Goal: Information Seeking & Learning: Learn about a topic

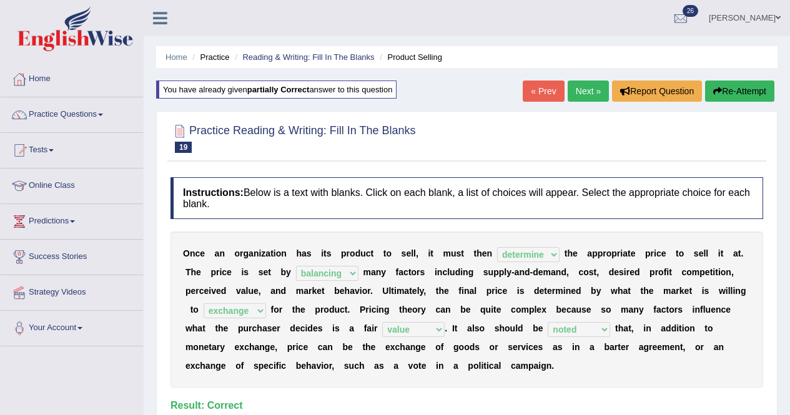
select select "determine"
select select "balancing"
select select "exchange"
select select "value"
select select "noted"
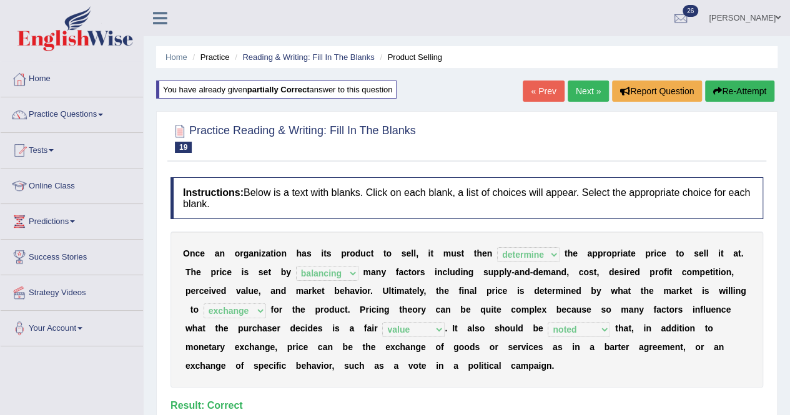
click at [788, 359] on div "Home Practice Reading & Writing: Fill In The Blanks Product Selling You have al…" at bounding box center [467, 312] width 646 height 624
drag, startPoint x: 572, startPoint y: 89, endPoint x: 579, endPoint y: 88, distance: 7.6
click at [573, 89] on link "Next »" at bounding box center [588, 91] width 41 height 21
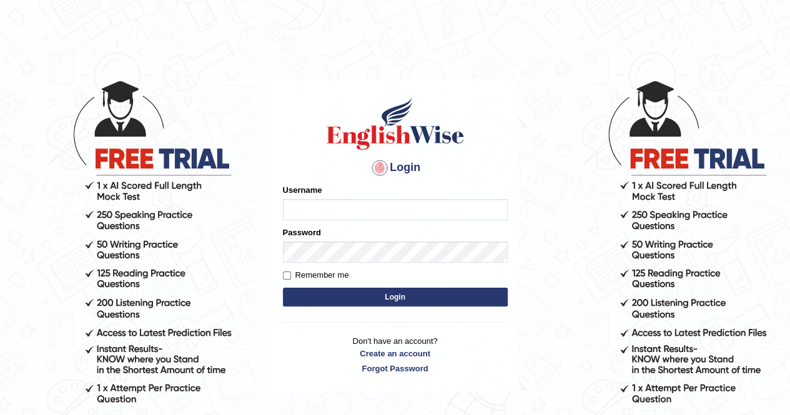
type input "Kiran1228"
click at [378, 295] on button "Login" at bounding box center [395, 297] width 225 height 19
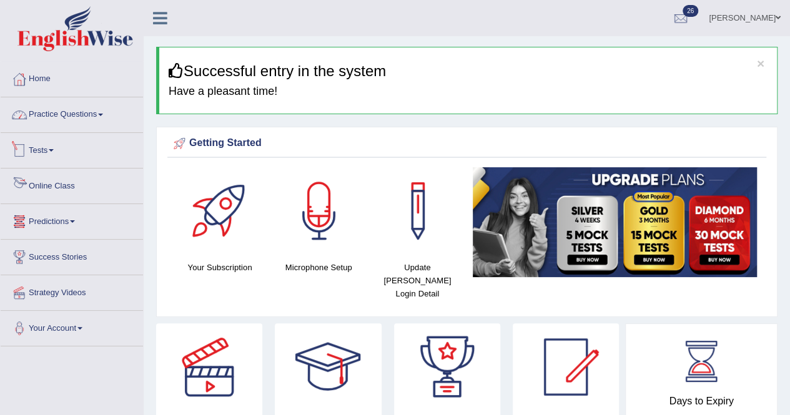
click at [75, 119] on link "Practice Questions" at bounding box center [72, 112] width 142 height 31
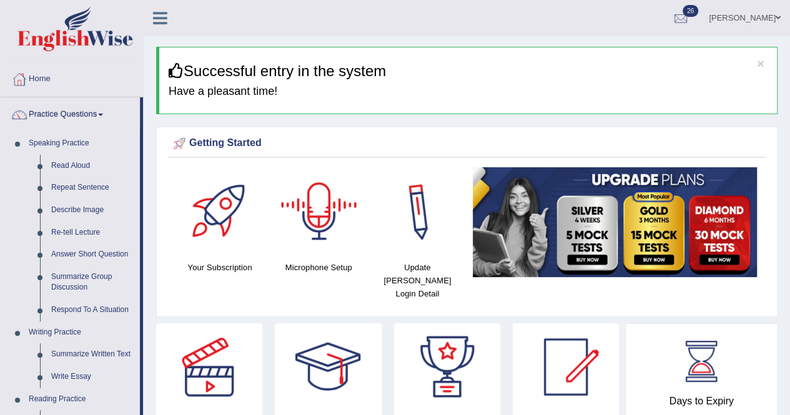
scroll to position [363, 0]
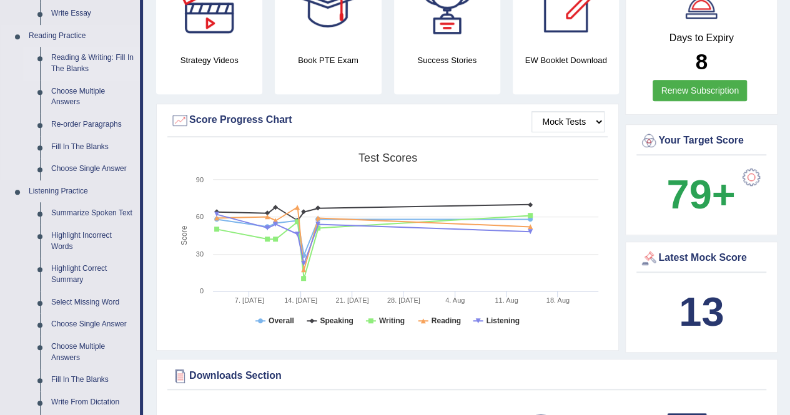
click at [71, 62] on link "Reading & Writing: Fill In The Blanks" at bounding box center [93, 63] width 94 height 33
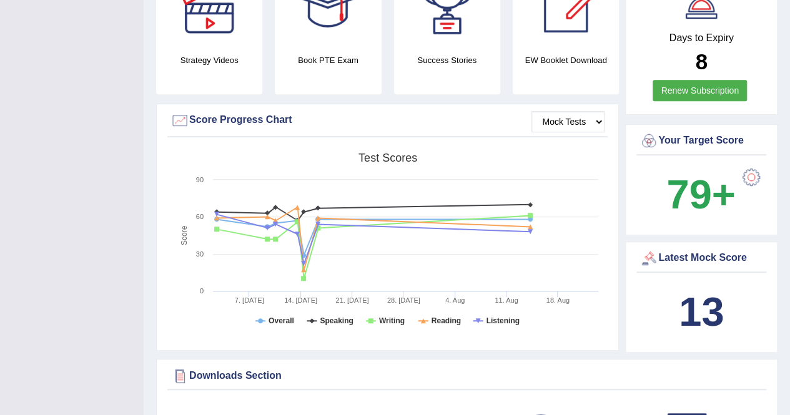
scroll to position [169, 0]
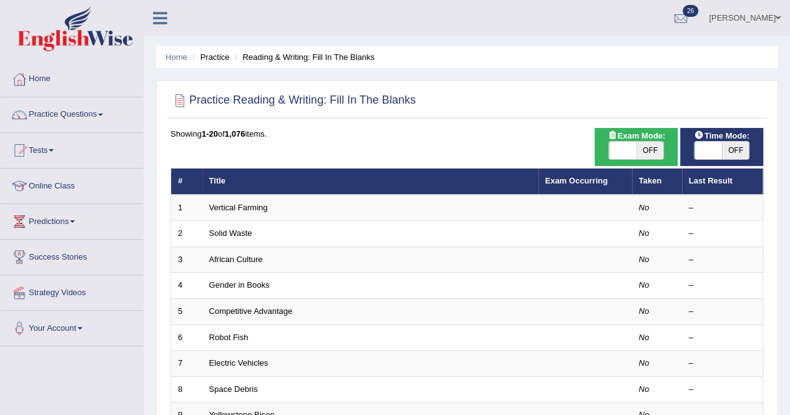
click at [616, 152] on span at bounding box center [622, 150] width 27 height 17
checkbox input "true"
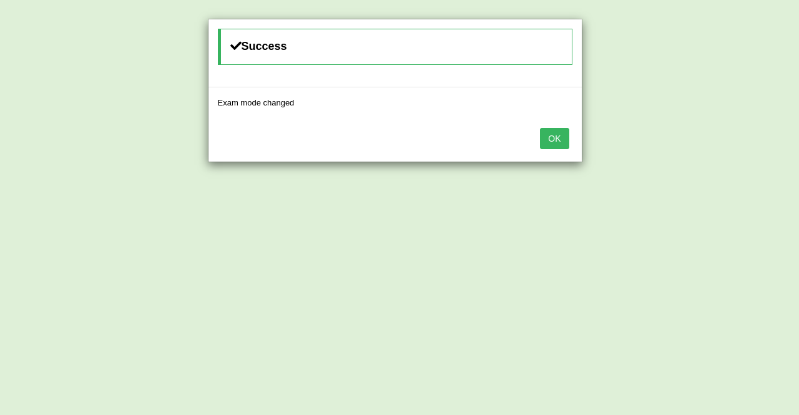
click at [549, 137] on button "OK" at bounding box center [554, 138] width 29 height 21
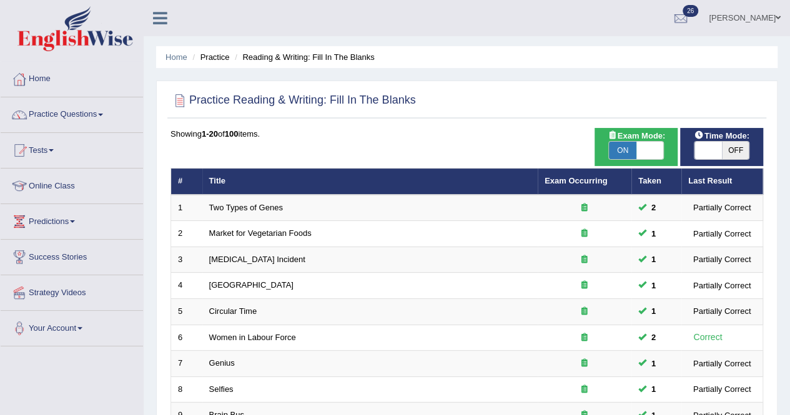
drag, startPoint x: 796, startPoint y: 202, endPoint x: 352, endPoint y: 160, distance: 446.5
click at [715, 143] on span at bounding box center [707, 150] width 27 height 17
checkbox input "true"
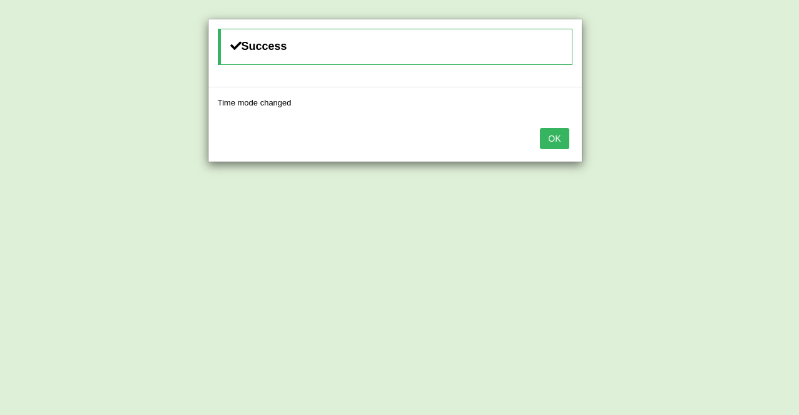
click at [789, 279] on div "Success Time mode changed OK" at bounding box center [399, 207] width 799 height 415
click at [549, 141] on button "OK" at bounding box center [554, 138] width 29 height 21
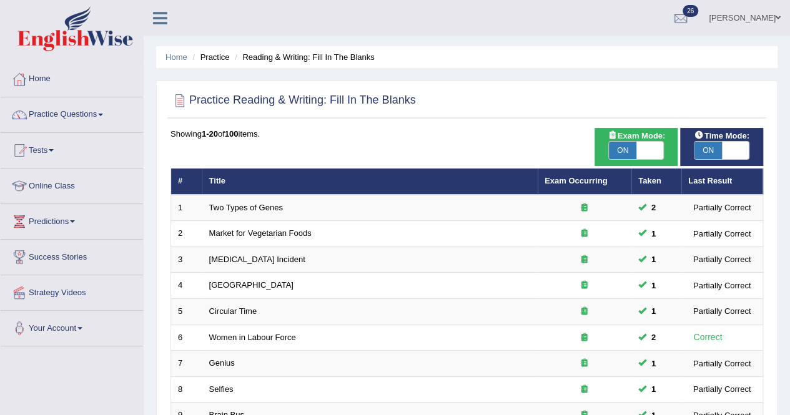
scroll to position [363, 0]
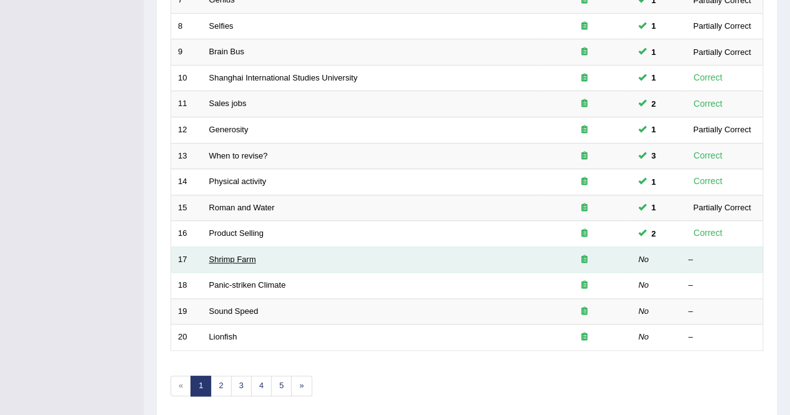
click at [240, 257] on link "Shrimp Farm" at bounding box center [232, 259] width 47 height 9
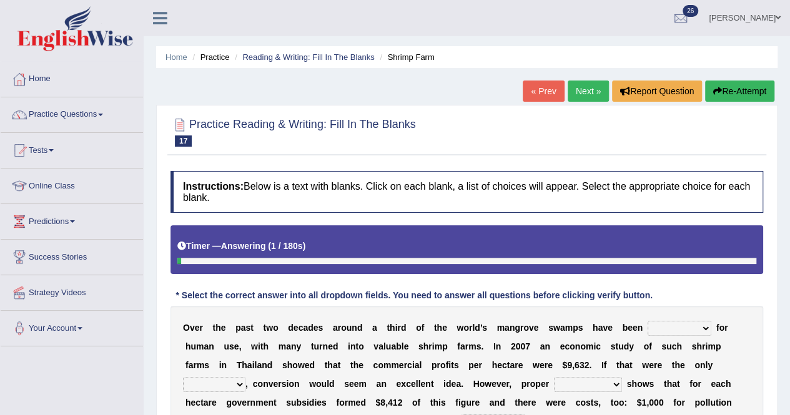
scroll to position [240, 0]
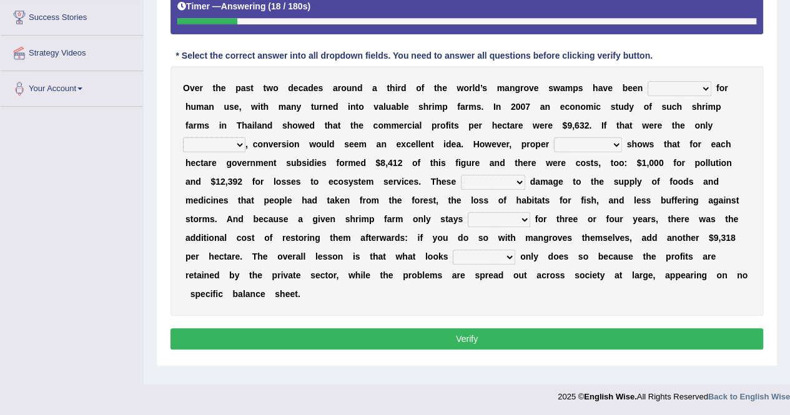
click at [709, 91] on div "O v e r t h e p a s t t w o d e c a d e s a r o u n d a t h i r d o f t h e w o…" at bounding box center [466, 191] width 593 height 250
click at [698, 83] on select "rearranged exchanged conserved converted" at bounding box center [679, 88] width 64 height 15
select select "rearranged"
click at [647, 81] on select "rearranged exchanged conserved converted" at bounding box center [679, 88] width 64 height 15
click at [701, 90] on select "rearranged exchanged conserved converted" at bounding box center [679, 88] width 64 height 15
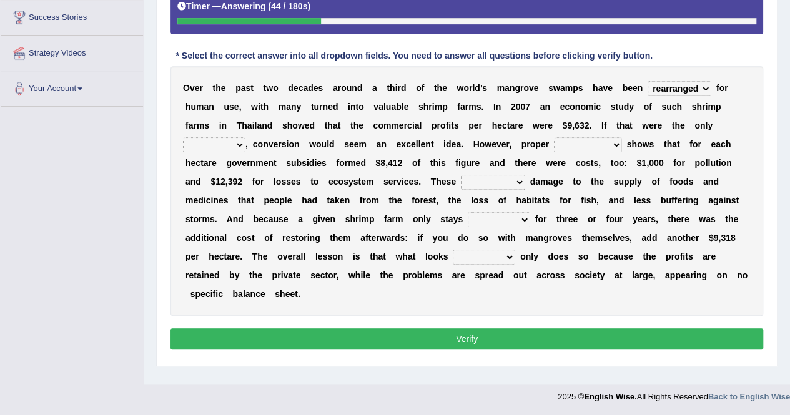
click at [632, 308] on div "O v e r t h e p a s t t w o d e c a d e s a r o u n d a t h i r d o f t h e w o…" at bounding box center [466, 191] width 593 height 250
click at [239, 139] on select "index eliment choice factor" at bounding box center [214, 144] width 62 height 15
click at [183, 137] on select "index eliment choice factor" at bounding box center [214, 144] width 62 height 15
click at [239, 150] on select "index eliment choice factor" at bounding box center [214, 144] width 62 height 15
select select "index"
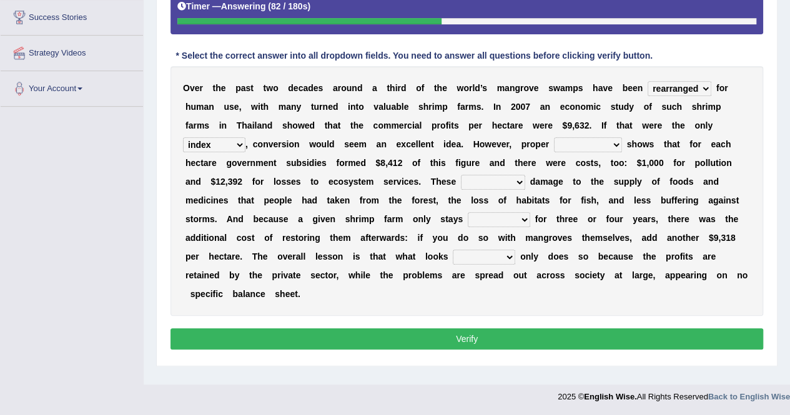
click at [183, 137] on select "index eliment choice factor" at bounding box center [214, 144] width 62 height 15
click at [611, 139] on select "accounting percentage aggregation division" at bounding box center [588, 144] width 68 height 15
select select "percentage"
click at [554, 137] on select "accounting percentage aggregation division" at bounding box center [588, 144] width 68 height 15
click at [517, 178] on select "comprised uneven neglected augmented" at bounding box center [493, 182] width 64 height 15
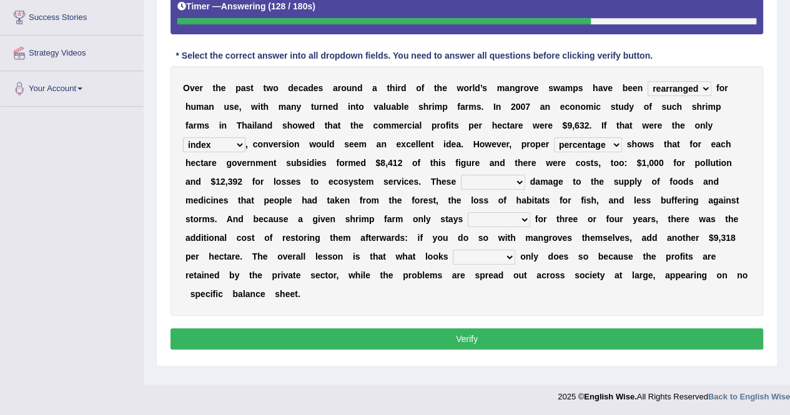
select select "augmented"
click at [461, 175] on select "comprised uneven neglected augmented" at bounding box center [493, 182] width 64 height 15
click at [521, 219] on select "interactive distinctive productive collective" at bounding box center [499, 219] width 62 height 15
select select "distinctive"
click at [468, 212] on select "interactive distinctive productive collective" at bounding box center [499, 219] width 62 height 15
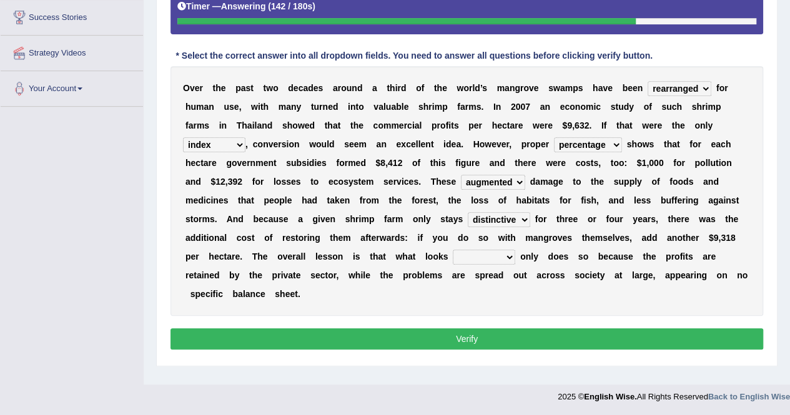
click at [507, 255] on select "beneficial immediate modest moderate" at bounding box center [484, 257] width 62 height 15
click at [453, 250] on select "beneficial immediate modest moderate" at bounding box center [484, 257] width 62 height 15
click at [511, 256] on select "beneficial immediate modest moderate" at bounding box center [484, 257] width 62 height 15
select select "modest"
click at [453, 250] on select "beneficial immediate modest moderate" at bounding box center [484, 257] width 62 height 15
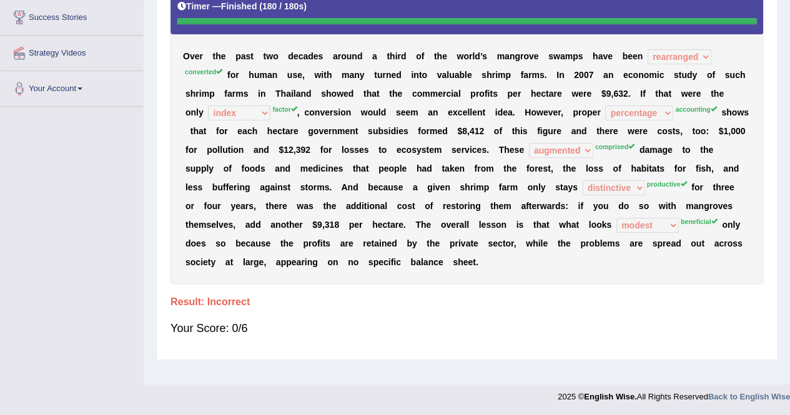
scroll to position [0, 0]
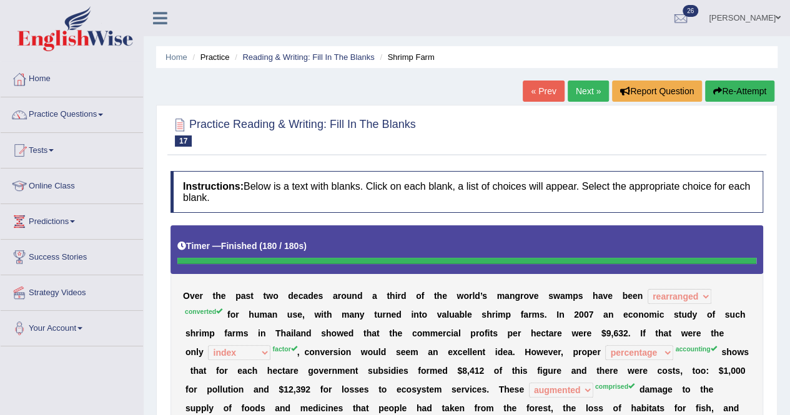
click at [736, 89] on button "Re-Attempt" at bounding box center [739, 91] width 69 height 21
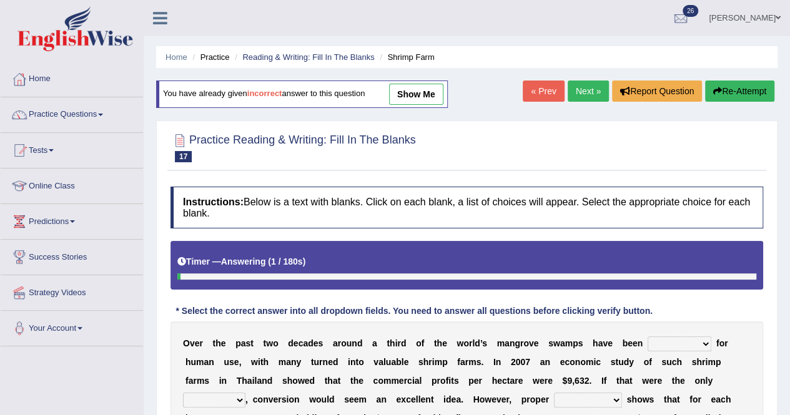
scroll to position [244, 0]
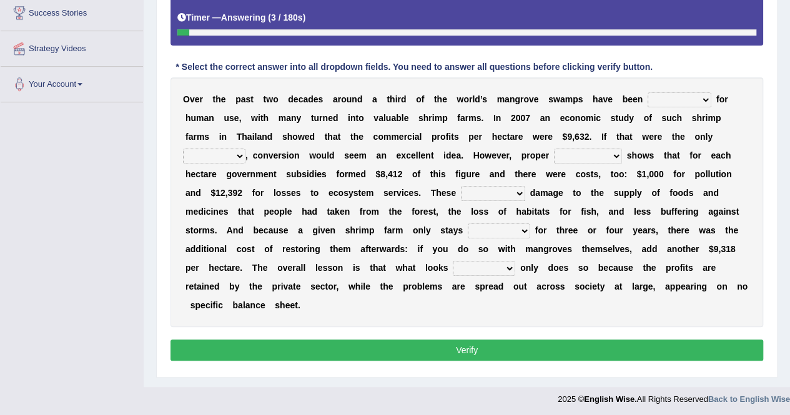
click at [707, 99] on select "rearranged exchanged conserved converted" at bounding box center [679, 99] width 64 height 15
select select "converted"
click at [647, 92] on select "rearranged exchanged conserved converted" at bounding box center [679, 99] width 64 height 15
click at [239, 157] on select "index eliment choice factor" at bounding box center [214, 156] width 62 height 15
select select "factor"
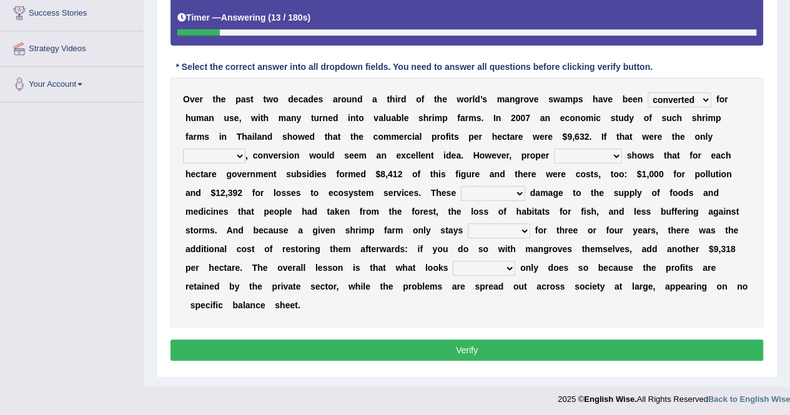
click at [183, 149] on select "index eliment choice factor" at bounding box center [214, 156] width 62 height 15
click at [610, 154] on select "accounting percentage aggregation division" at bounding box center [588, 156] width 68 height 15
select select "accounting"
click at [554, 149] on select "accounting percentage aggregation division" at bounding box center [588, 156] width 68 height 15
click at [513, 190] on select "comprised uneven neglected augmented" at bounding box center [493, 193] width 64 height 15
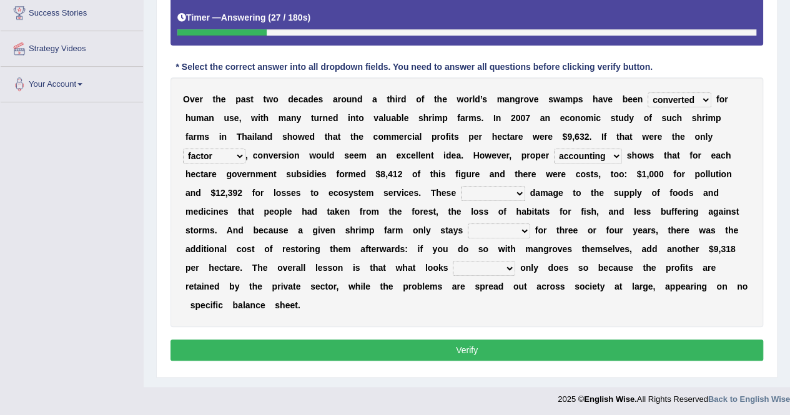
select select "comprised"
click at [461, 186] on select "comprised uneven neglected augmented" at bounding box center [493, 193] width 64 height 15
click at [524, 229] on select "interactive distinctive productive collective" at bounding box center [499, 231] width 62 height 15
select select "distinctive"
click at [468, 224] on select "interactive distinctive productive collective" at bounding box center [499, 231] width 62 height 15
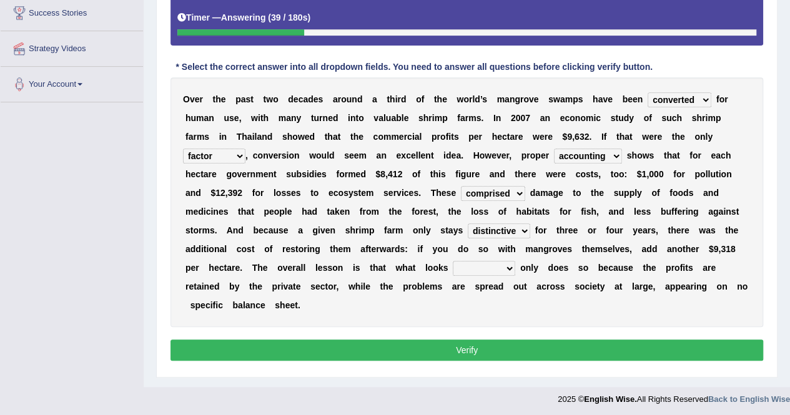
click at [507, 265] on select "beneficial immediate modest moderate" at bounding box center [484, 268] width 62 height 15
select select "beneficial"
click at [453, 261] on select "beneficial immediate modest moderate" at bounding box center [484, 268] width 62 height 15
click at [706, 95] on select "rearranged exchanged conserved converted" at bounding box center [679, 99] width 64 height 15
click at [748, 129] on div "O v e r t h e p a s t t w o d e c a d e s a r o u n d a t h i r d o f t h e w o…" at bounding box center [466, 202] width 593 height 250
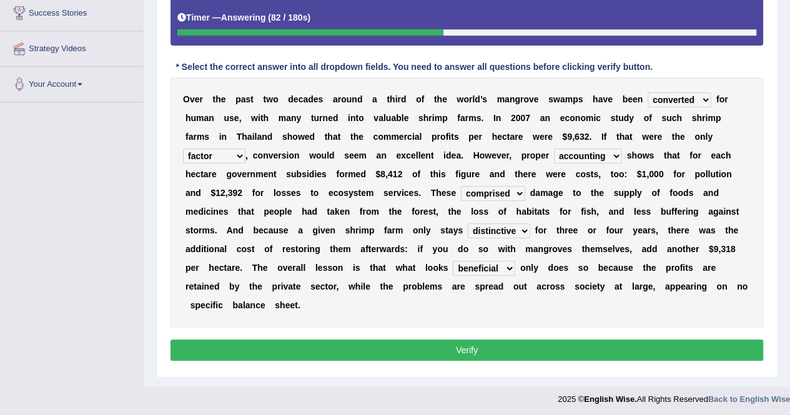
click at [535, 353] on button "Verify" at bounding box center [466, 350] width 593 height 21
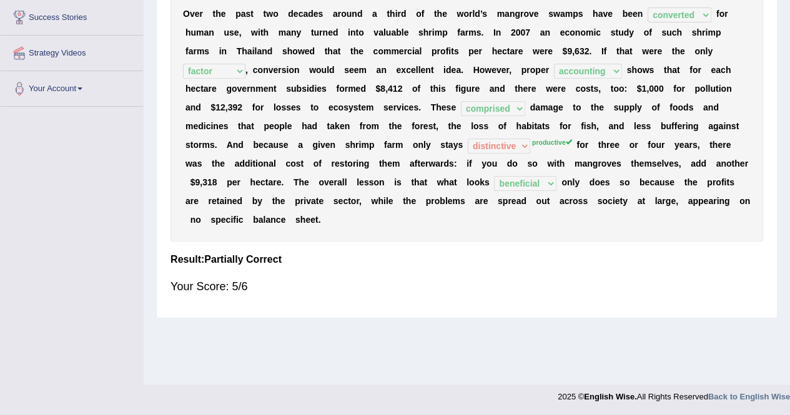
scroll to position [0, 0]
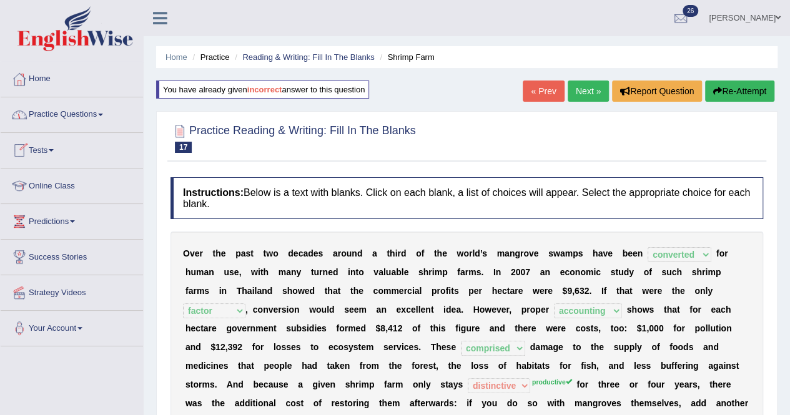
click at [76, 106] on link "Practice Questions" at bounding box center [72, 112] width 142 height 31
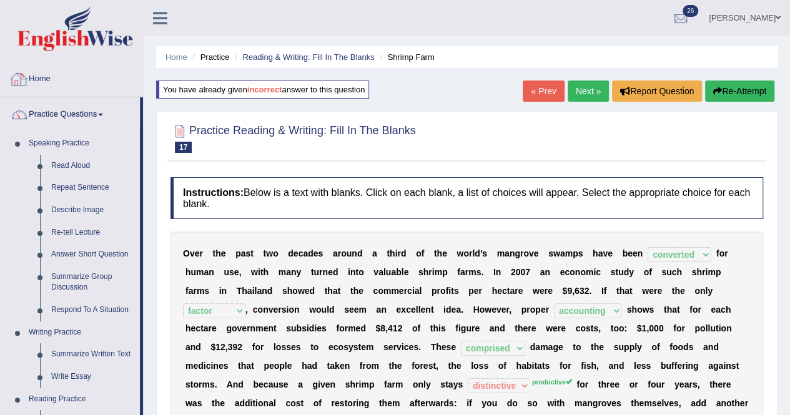
scroll to position [363, 0]
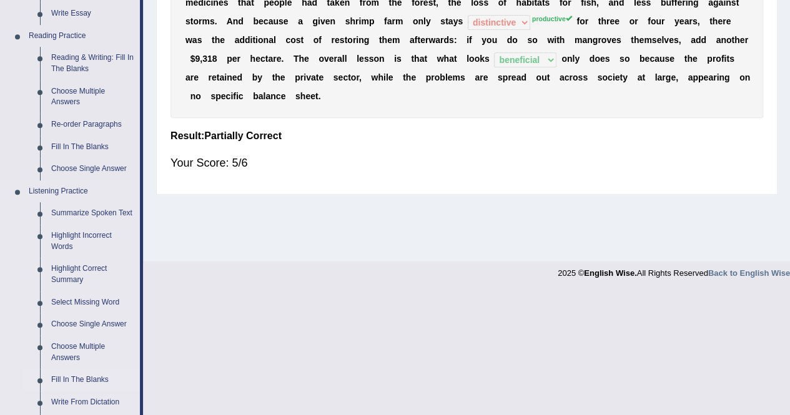
click at [94, 373] on link "Fill In The Blanks" at bounding box center [93, 380] width 94 height 22
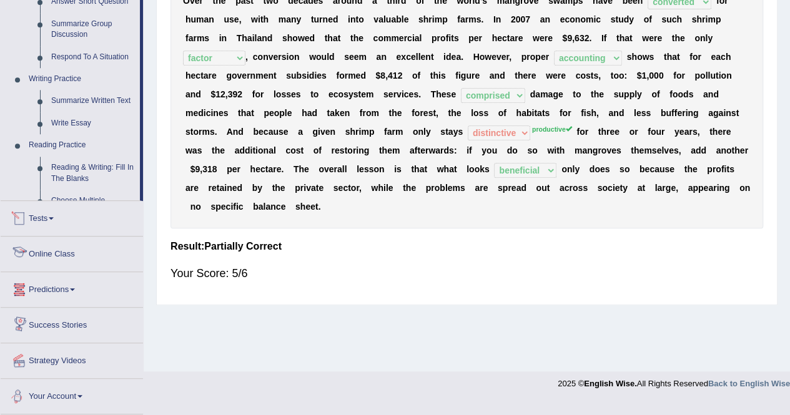
scroll to position [483, 0]
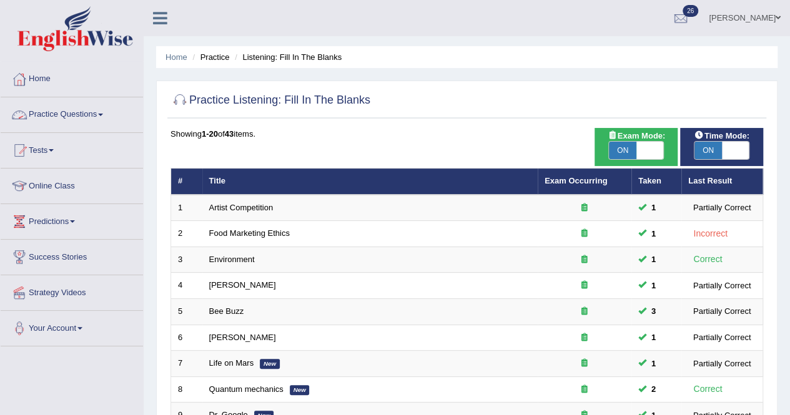
scroll to position [363, 0]
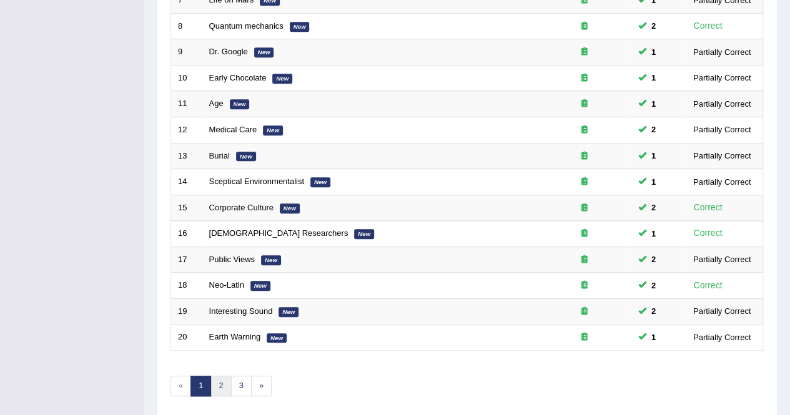
click at [219, 378] on link "2" at bounding box center [220, 386] width 21 height 21
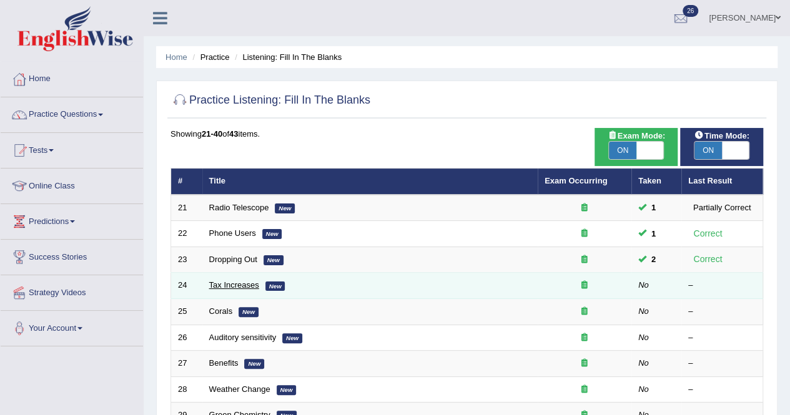
click at [224, 283] on link "Tax Increases" at bounding box center [234, 284] width 50 height 9
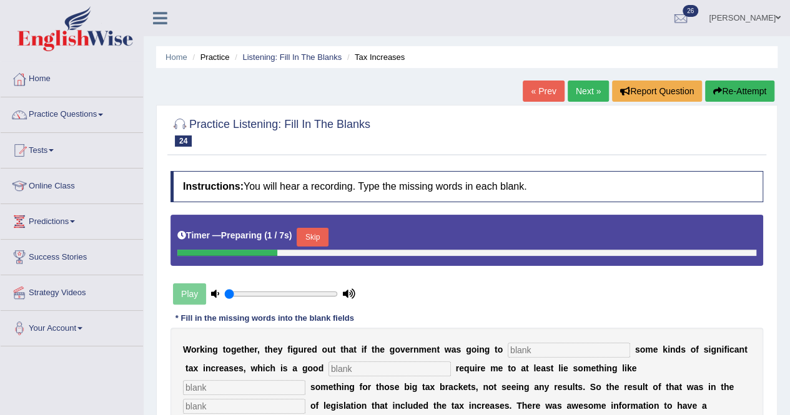
scroll to position [240, 0]
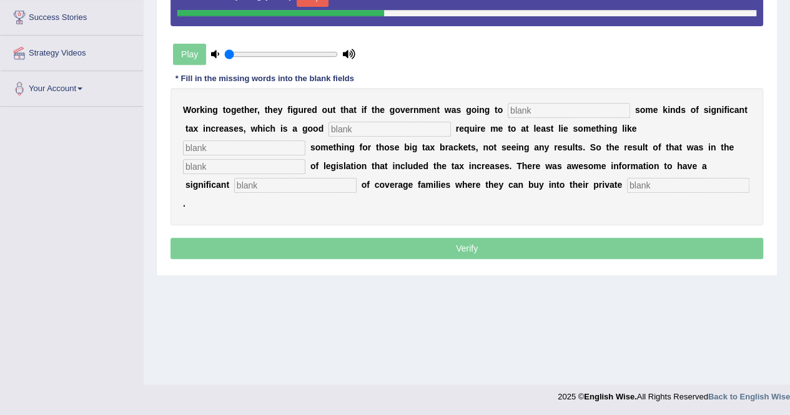
click at [536, 107] on input "text" at bounding box center [569, 110] width 122 height 15
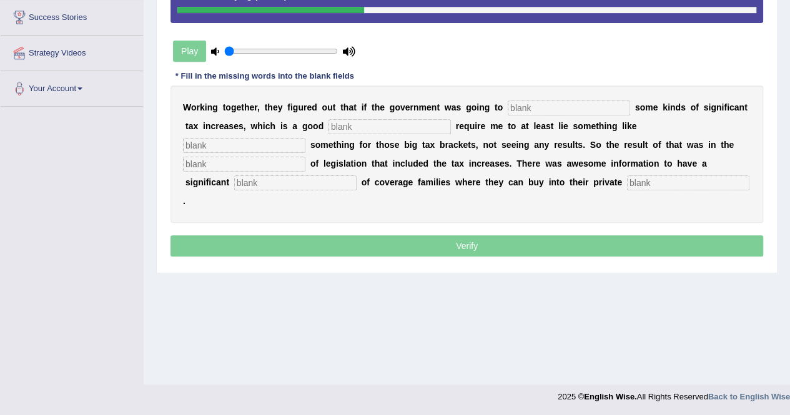
click at [351, 131] on input "text" at bounding box center [389, 126] width 122 height 15
click at [255, 146] on input "text" at bounding box center [244, 145] width 122 height 15
click at [256, 160] on input "text" at bounding box center [244, 164] width 122 height 15
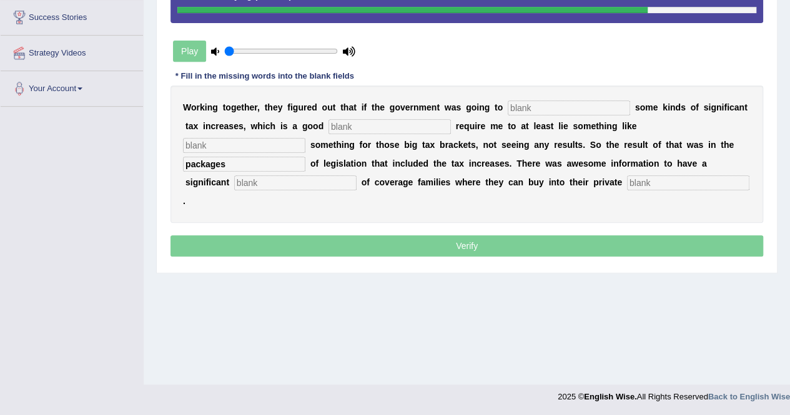
type input "packages"
click at [250, 183] on input "text" at bounding box center [295, 182] width 122 height 15
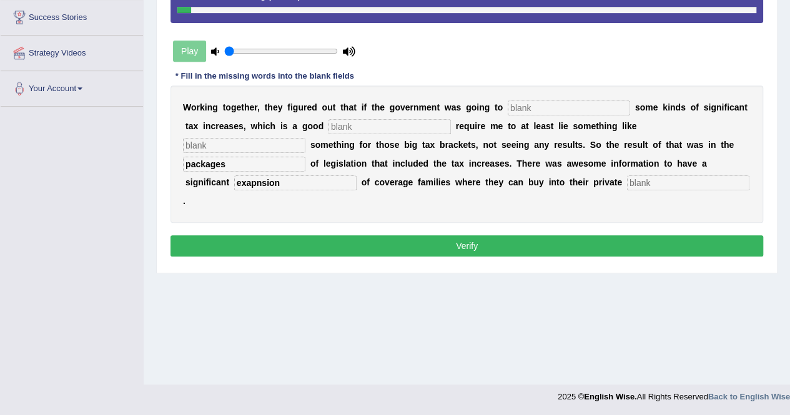
type input "exapnsion"
click at [648, 180] on input "text" at bounding box center [688, 182] width 122 height 15
type input "insurance"
click at [551, 103] on input "text" at bounding box center [569, 108] width 122 height 15
type input "expand"
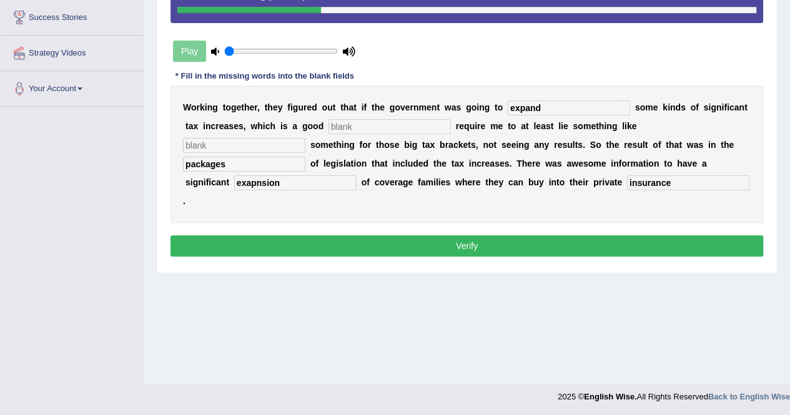
click at [353, 116] on div "W o r k i n g t o g e t h e r , t h e y f i g u r e d o u t t h a t i f t h e g…" at bounding box center [466, 154] width 593 height 137
click at [350, 124] on input "text" at bounding box center [389, 126] width 122 height 15
type input "stratergries"
click at [247, 145] on input "text" at bounding box center [244, 145] width 122 height 15
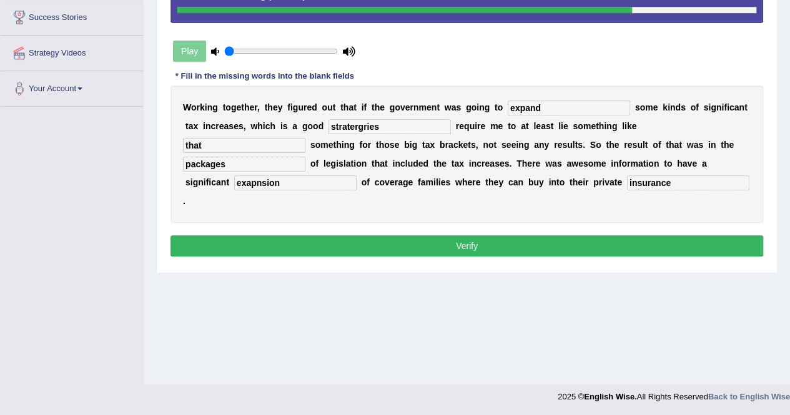
type input "that"
click at [486, 237] on button "Verify" at bounding box center [466, 245] width 593 height 21
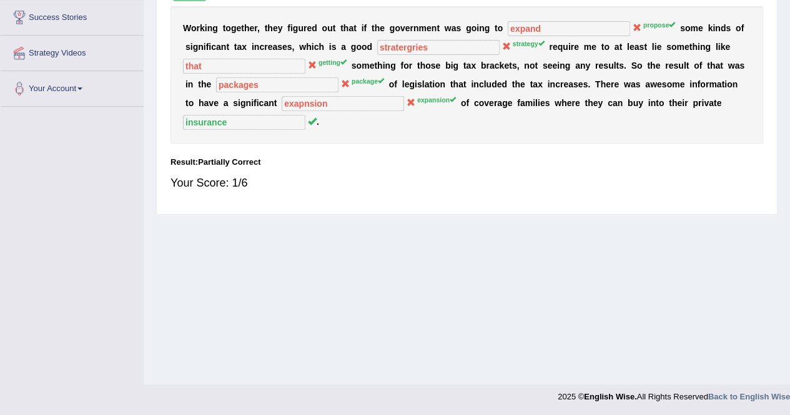
scroll to position [0, 0]
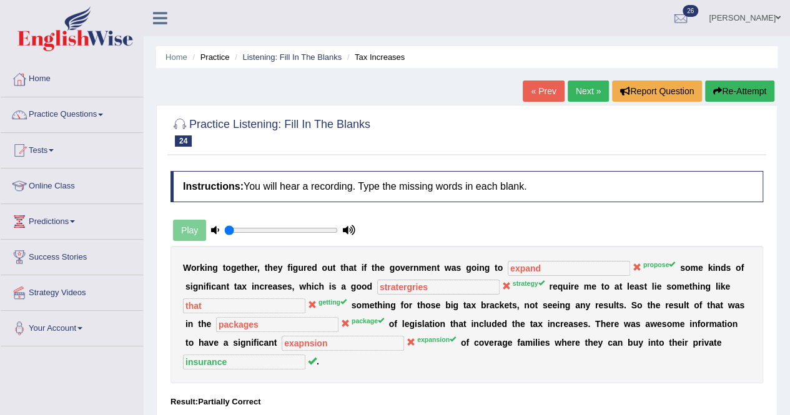
click at [736, 101] on button "Re-Attempt" at bounding box center [739, 91] width 69 height 21
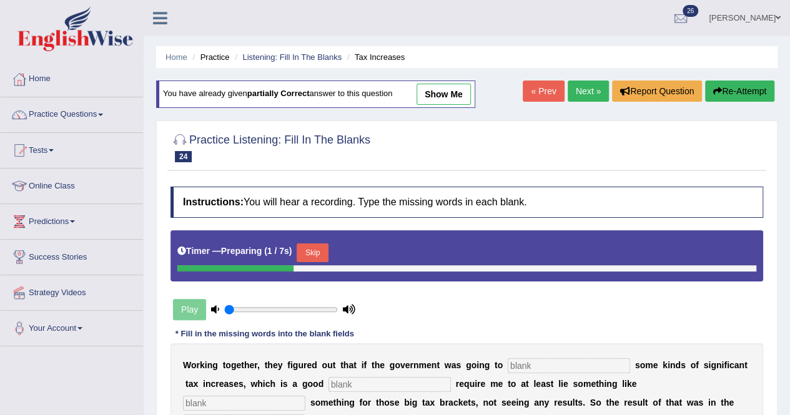
scroll to position [240, 0]
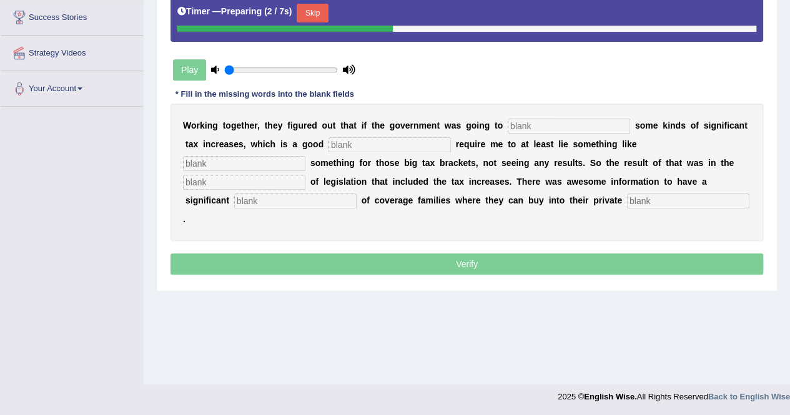
click at [516, 121] on input "text" at bounding box center [569, 126] width 122 height 15
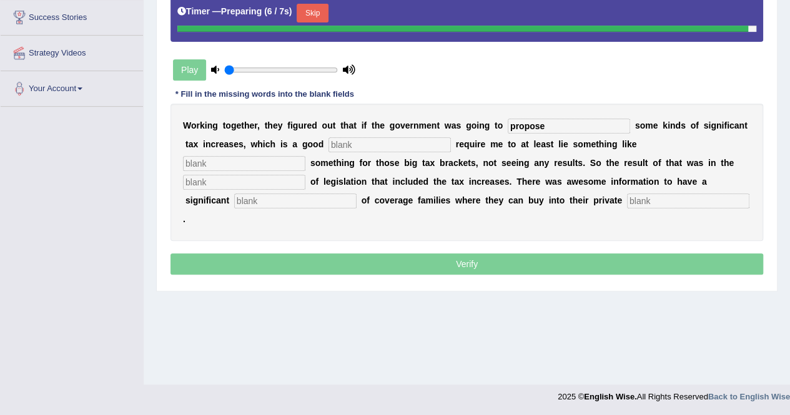
type input "propose"
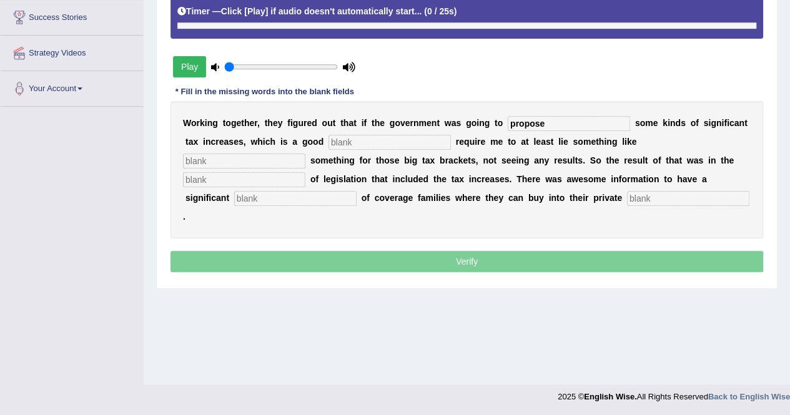
click at [369, 139] on input "text" at bounding box center [389, 142] width 122 height 15
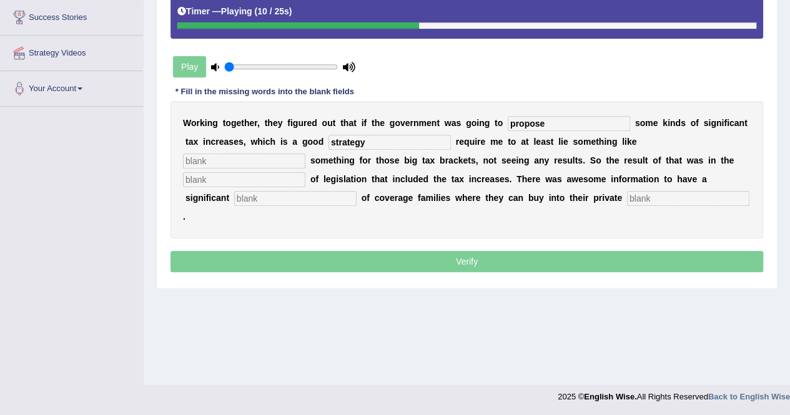
type input "strategy"
click at [247, 162] on input "text" at bounding box center [244, 161] width 122 height 15
type input "getting"
click at [217, 175] on input "text" at bounding box center [244, 179] width 122 height 15
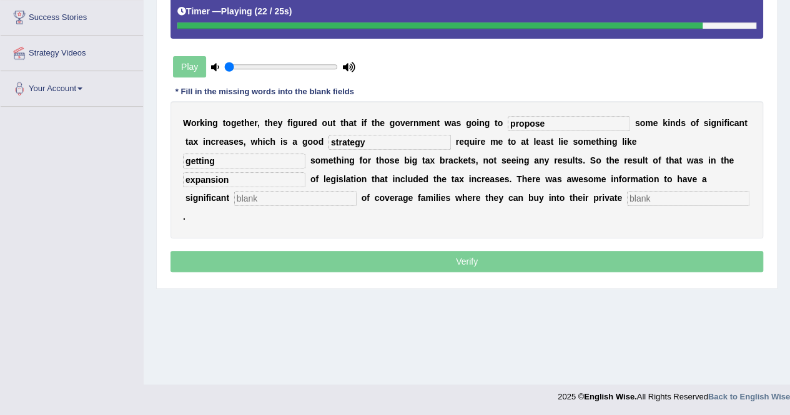
type input "expansion"
click at [255, 191] on input "text" at bounding box center [295, 198] width 122 height 15
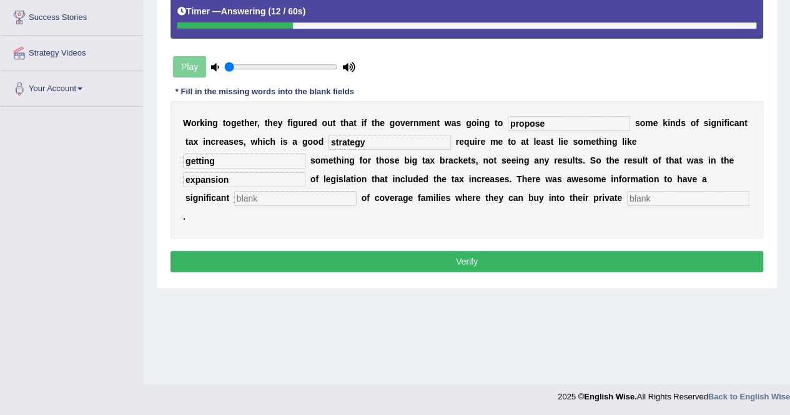
click at [238, 179] on input "expansion" at bounding box center [244, 179] width 122 height 15
click at [251, 203] on input "text" at bounding box center [295, 198] width 122 height 15
click at [644, 197] on input "text" at bounding box center [688, 198] width 122 height 15
type input "insurances"
click at [258, 195] on input "text" at bounding box center [295, 198] width 122 height 15
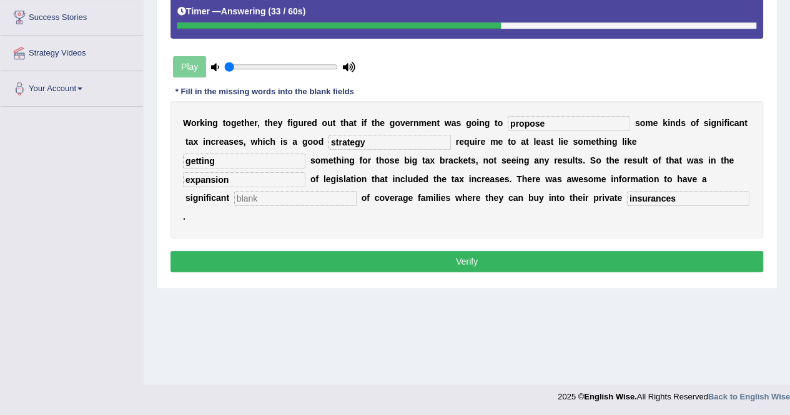
click at [240, 177] on input "expansion" at bounding box center [244, 179] width 122 height 15
click at [252, 194] on input "text" at bounding box center [295, 198] width 122 height 15
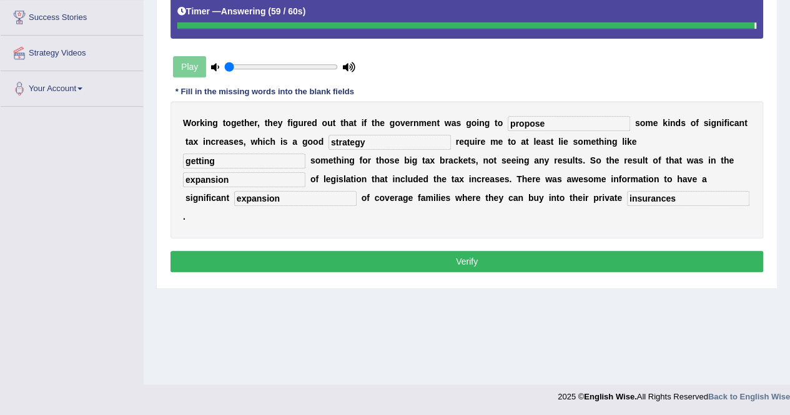
type input "expansion"
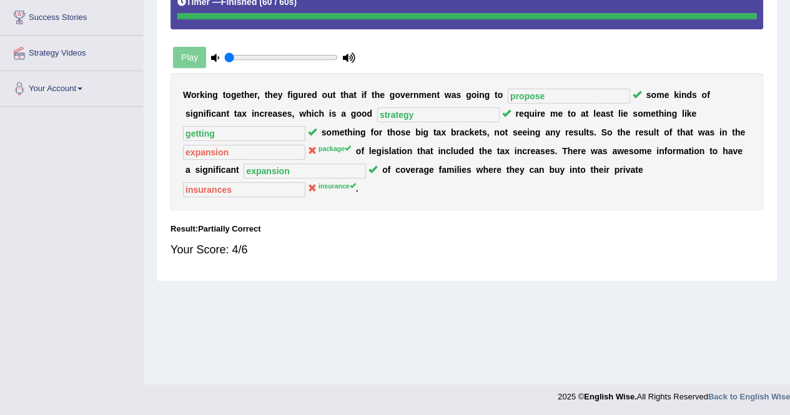
scroll to position [0, 0]
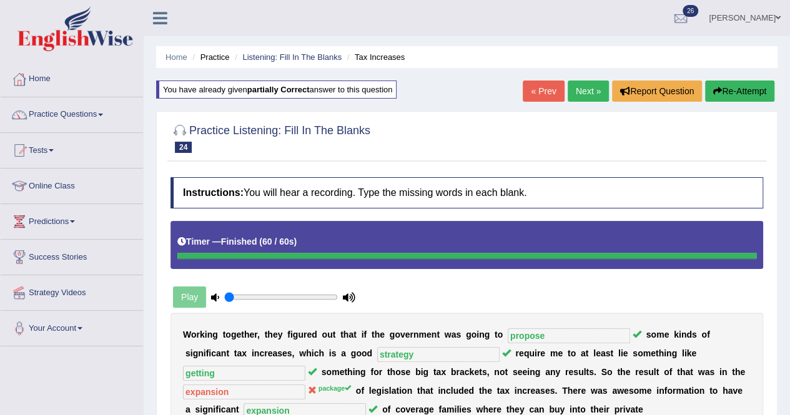
click at [585, 97] on link "Next »" at bounding box center [588, 91] width 41 height 21
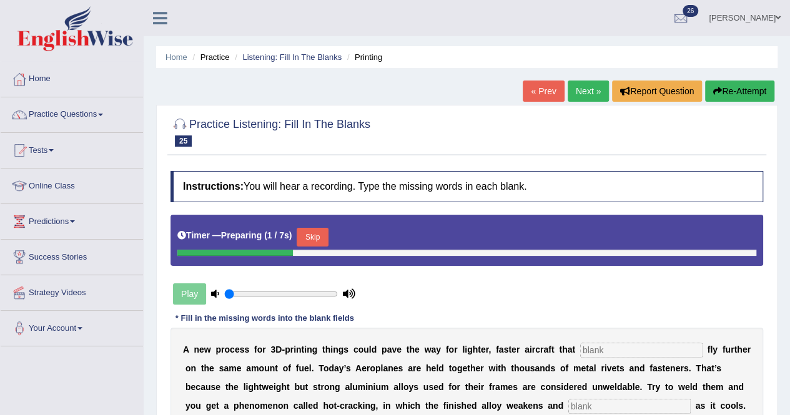
scroll to position [240, 0]
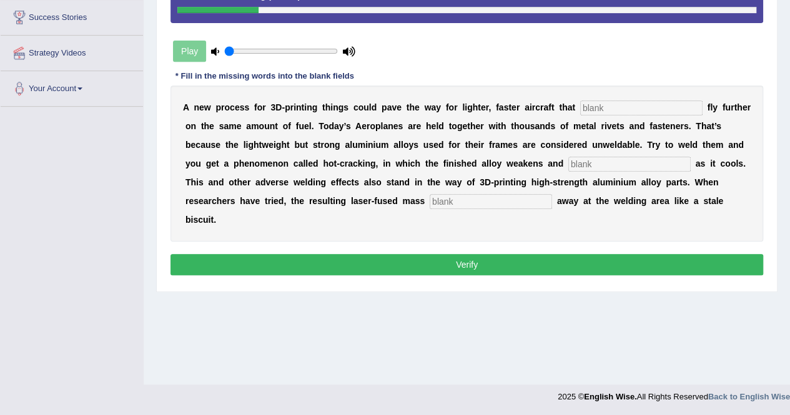
click at [596, 102] on input "text" at bounding box center [641, 108] width 122 height 15
type input "potentially"
click at [587, 161] on input "text" at bounding box center [629, 164] width 122 height 15
type input "fractures"
click at [456, 194] on input "text" at bounding box center [491, 201] width 122 height 15
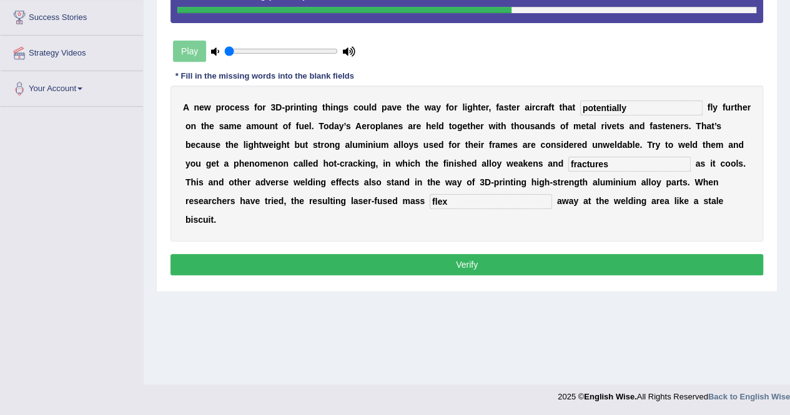
type input "flex"
click at [468, 261] on button "Verify" at bounding box center [466, 264] width 593 height 21
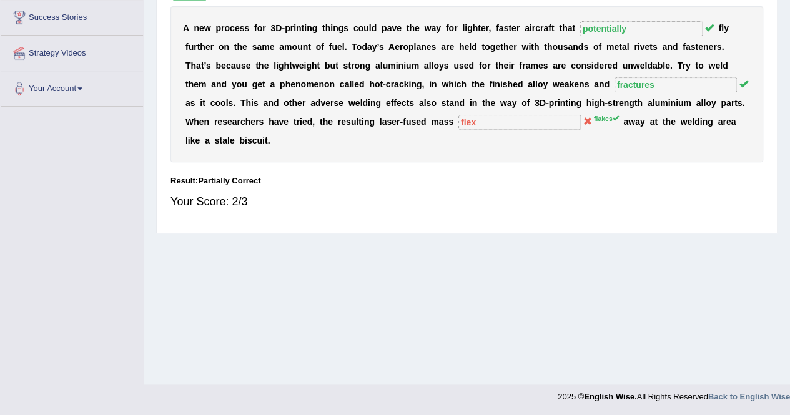
scroll to position [0, 0]
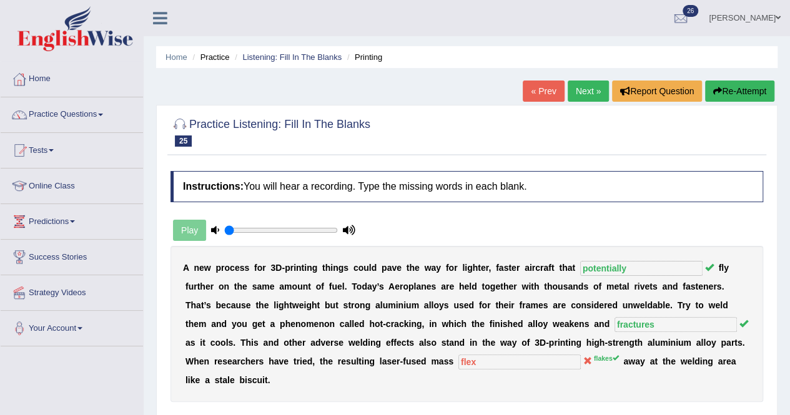
click at [583, 85] on link "Next »" at bounding box center [588, 91] width 41 height 21
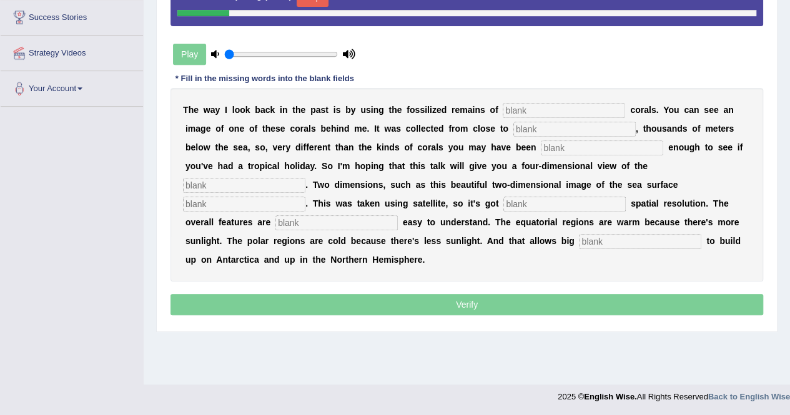
click at [539, 112] on input "text" at bounding box center [564, 110] width 122 height 15
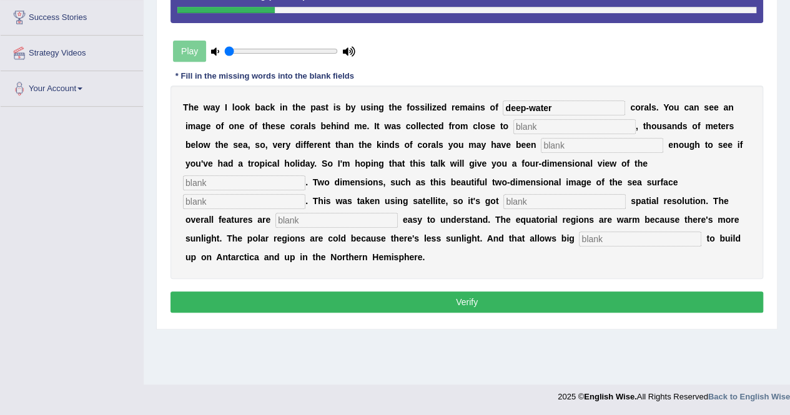
type input "deep-water"
click at [527, 124] on input "text" at bounding box center [574, 126] width 122 height 15
type input "Antratic"
click at [558, 139] on input "text" at bounding box center [602, 145] width 122 height 15
type input "lucky"
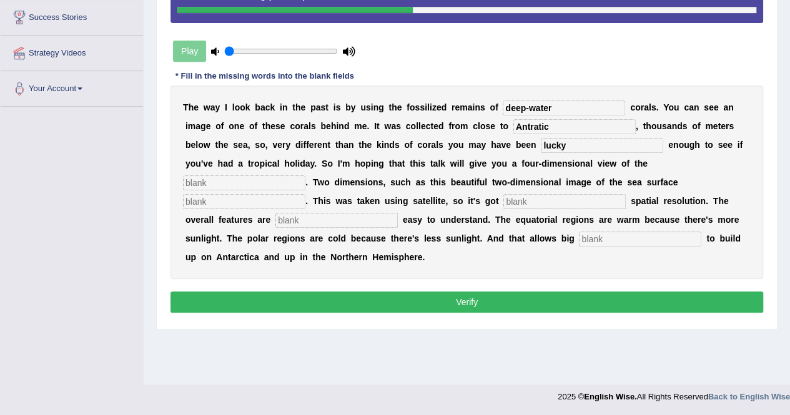
click at [220, 175] on input "text" at bounding box center [244, 182] width 122 height 15
type input "ocean"
click at [235, 208] on div "T h e w a y I l o o k b a c k i n t h e p a s t i s b y u s i n g t h e f o s s…" at bounding box center [466, 183] width 593 height 194
click at [216, 205] on input "text" at bounding box center [244, 201] width 122 height 15
type input "temperature"
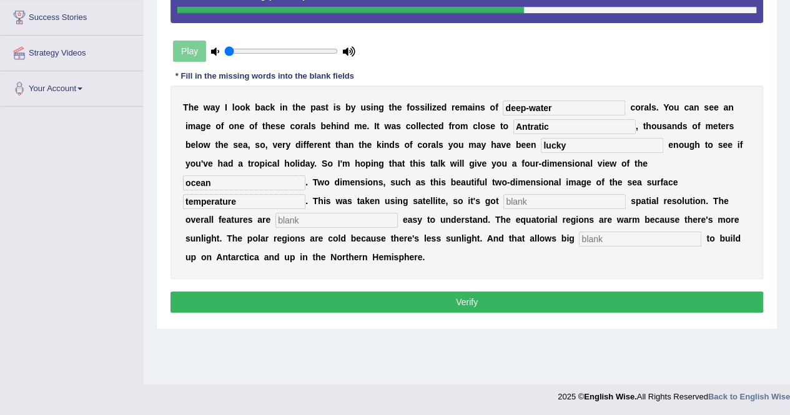
click at [518, 198] on input "text" at bounding box center [564, 201] width 122 height 15
type input "tremendous"
click at [305, 219] on input "text" at bounding box center [336, 220] width 122 height 15
type input "extremely"
click at [589, 237] on input "text" at bounding box center [640, 239] width 122 height 15
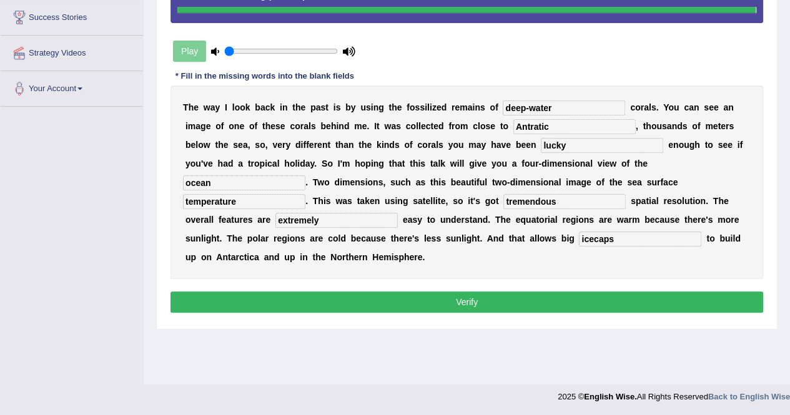
type input "icecaps"
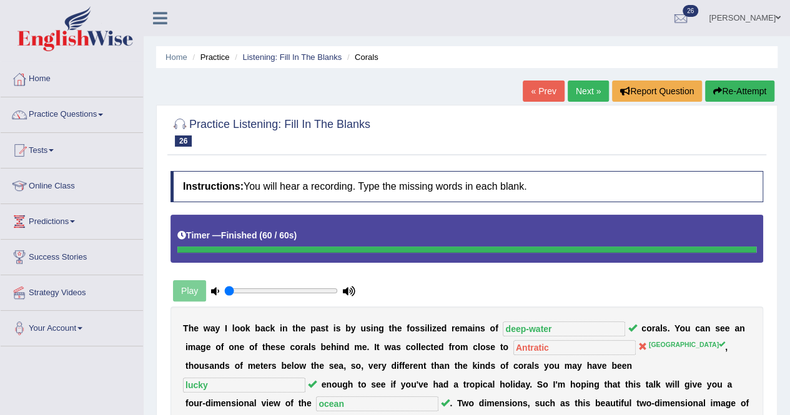
click at [576, 88] on link "Next »" at bounding box center [588, 91] width 41 height 21
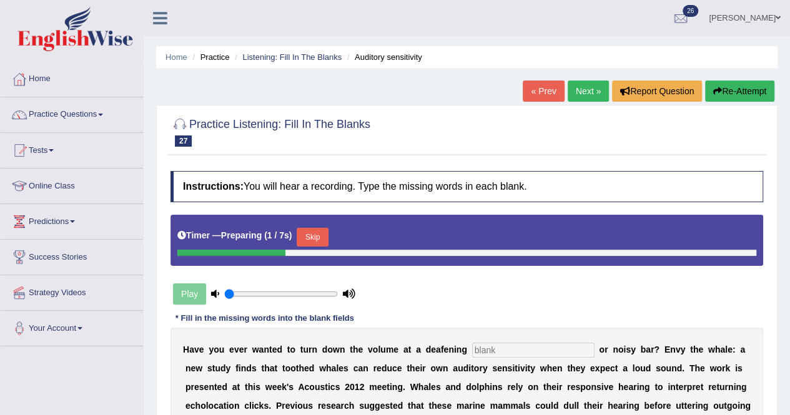
scroll to position [240, 0]
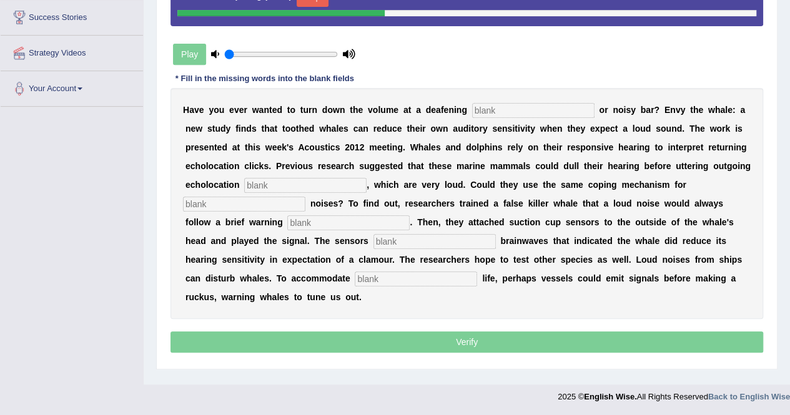
click at [472, 105] on input "text" at bounding box center [533, 110] width 122 height 15
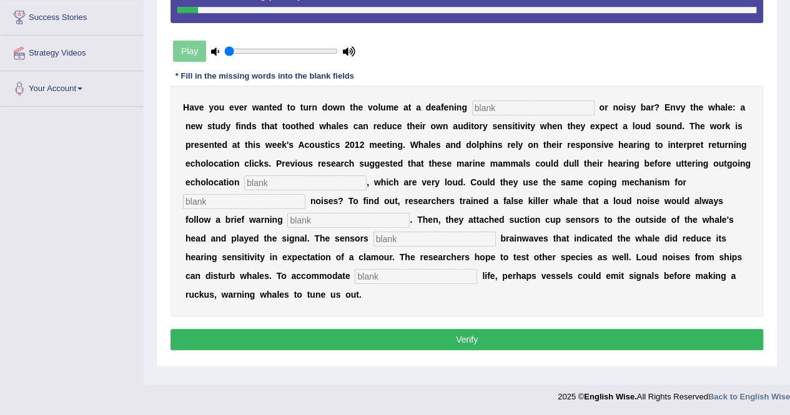
click at [498, 113] on input "text" at bounding box center [533, 108] width 122 height 15
type input "concert"
click at [236, 201] on input "text" at bounding box center [244, 201] width 122 height 15
type input "external"
click at [305, 217] on input "text" at bounding box center [348, 220] width 122 height 15
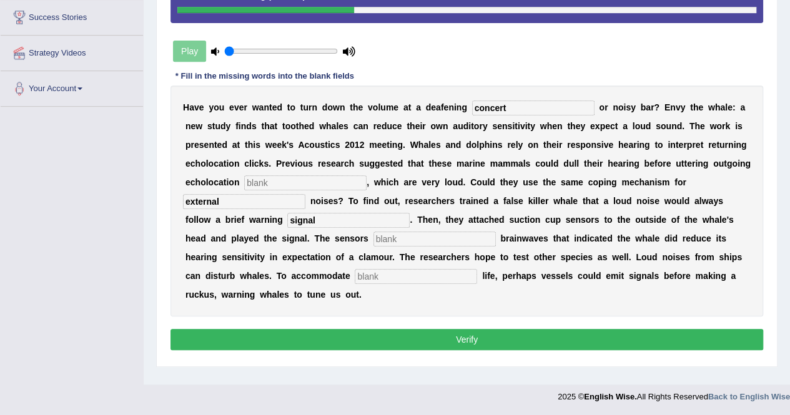
type input "signal"
click at [383, 239] on input "text" at bounding box center [434, 239] width 122 height 15
type input "measured"
click at [389, 280] on input "text" at bounding box center [416, 276] width 122 height 15
type input "marine"
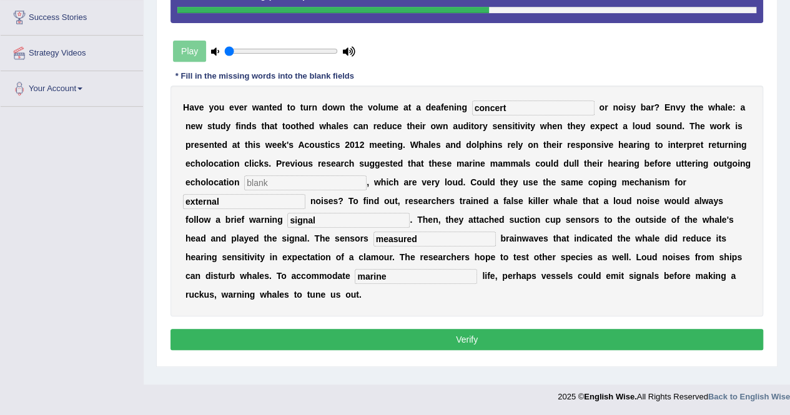
click at [265, 182] on input "text" at bounding box center [305, 182] width 122 height 15
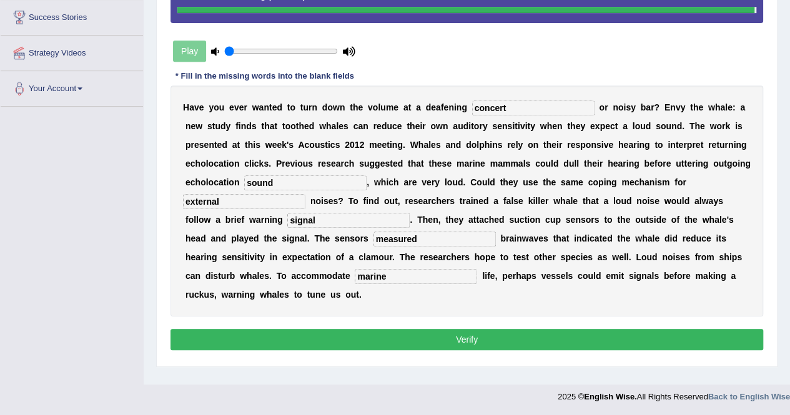
type input "sound"
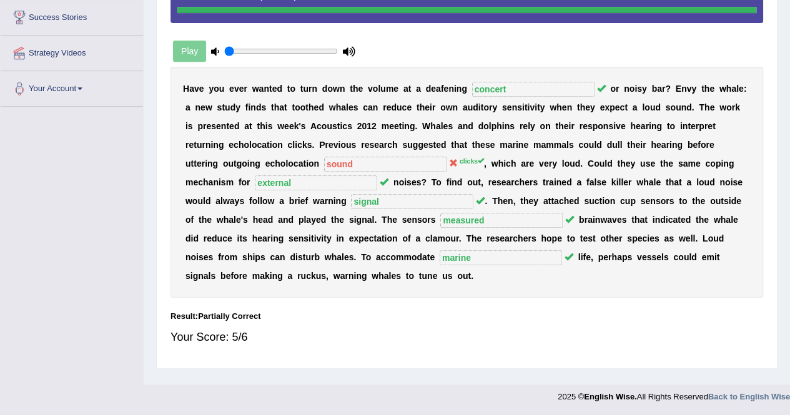
scroll to position [0, 0]
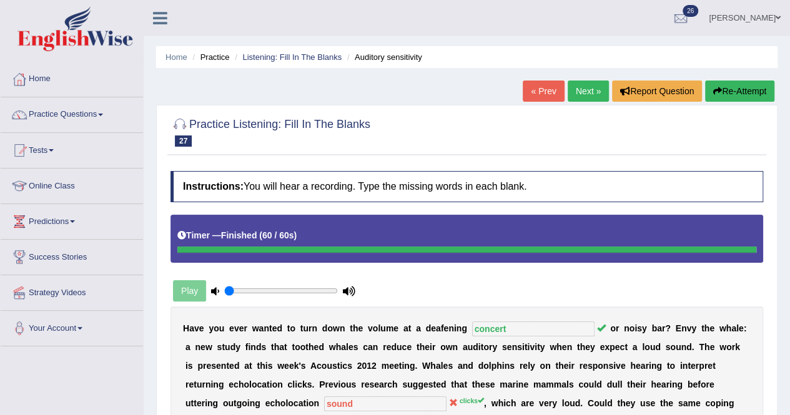
click at [593, 88] on link "Next »" at bounding box center [588, 91] width 41 height 21
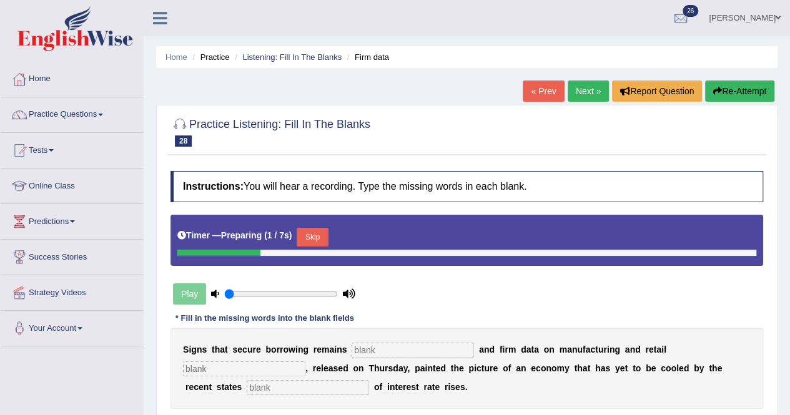
scroll to position [240, 0]
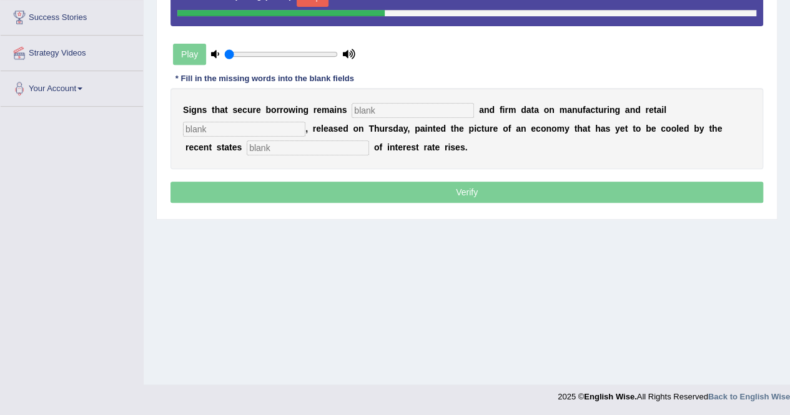
click at [370, 108] on input "text" at bounding box center [413, 110] width 122 height 15
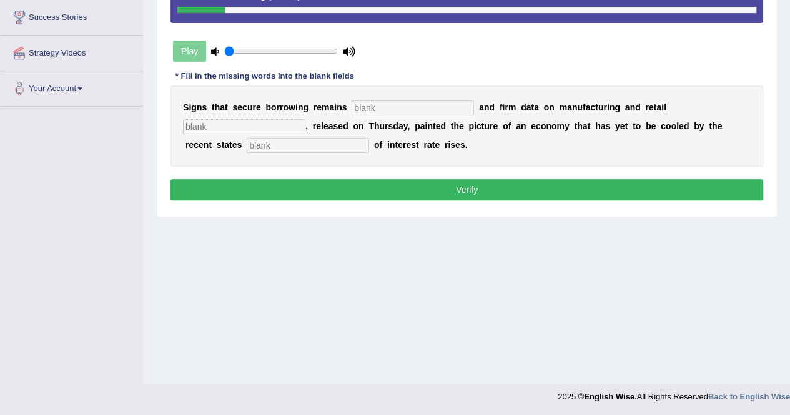
click at [237, 125] on input "text" at bounding box center [244, 126] width 122 height 15
type input "published"
click at [392, 104] on input "text" at bounding box center [413, 108] width 122 height 15
click at [285, 147] on input "text" at bounding box center [308, 145] width 122 height 15
type input "speed"
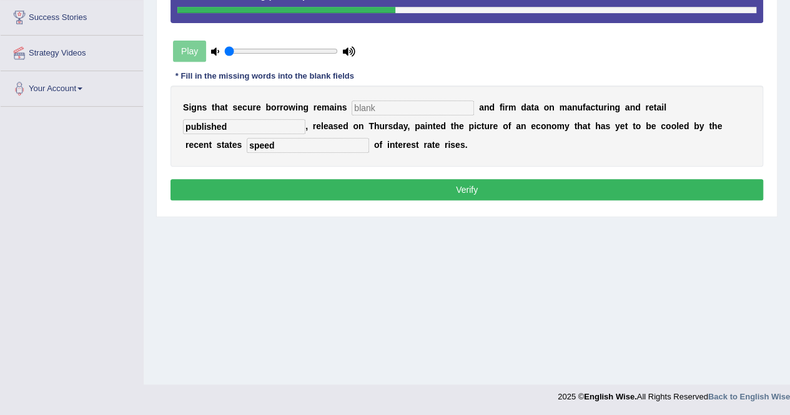
click at [371, 104] on input "text" at bounding box center [413, 108] width 122 height 15
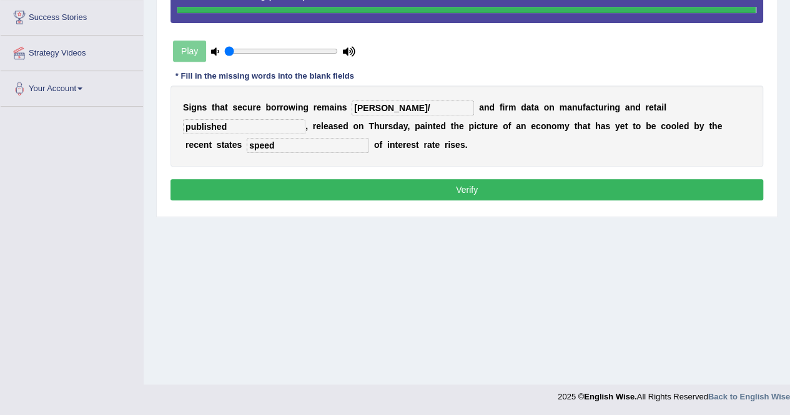
type input "robert/"
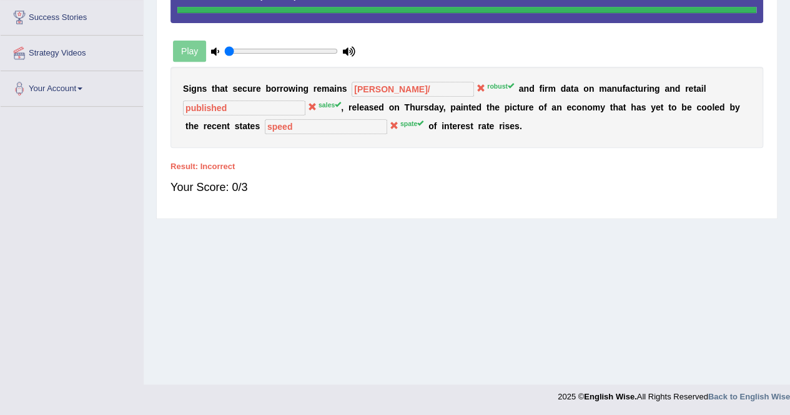
scroll to position [0, 0]
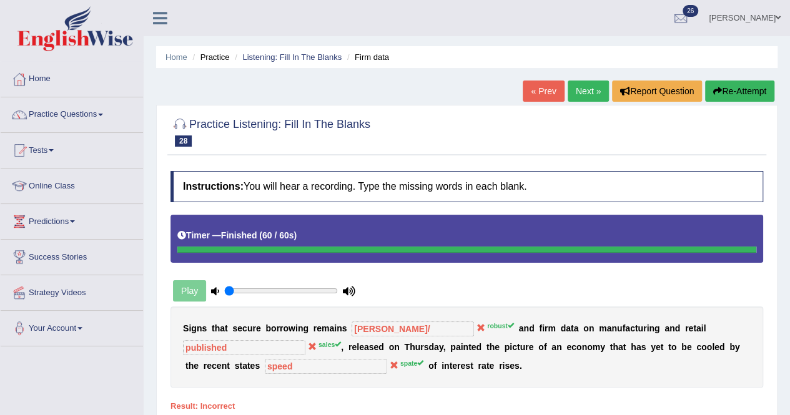
click at [746, 80] on div "Home Practice Listening: Fill In The Blanks Firm data « Prev Next » Report Ques…" at bounding box center [467, 312] width 646 height 624
click at [744, 97] on button "Re-Attempt" at bounding box center [739, 91] width 69 height 21
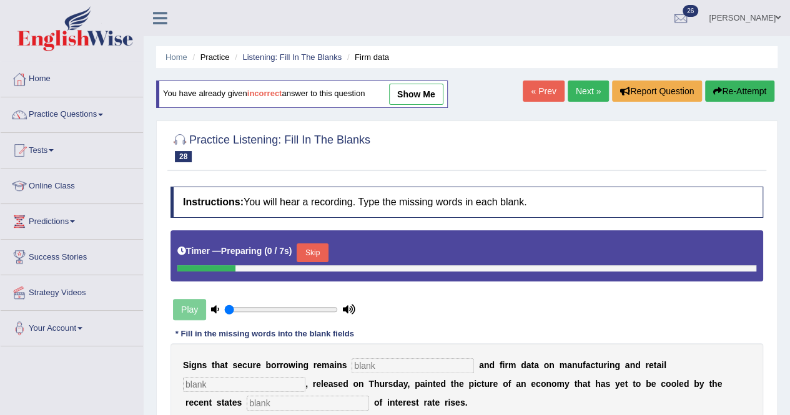
scroll to position [240, 0]
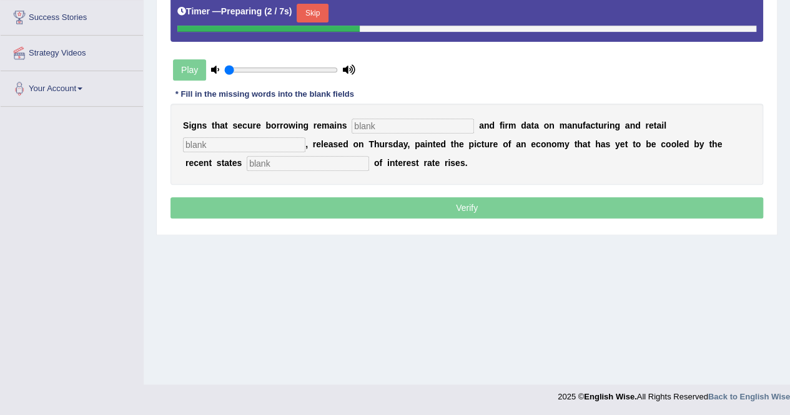
click at [370, 123] on input "text" at bounding box center [413, 126] width 122 height 15
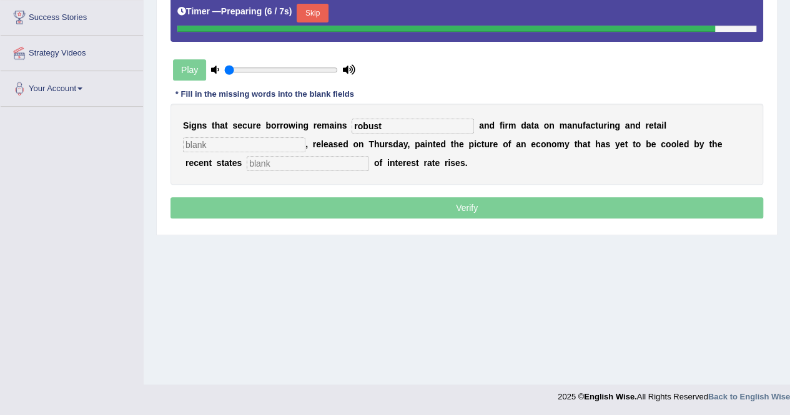
type input "robust"
click at [209, 140] on input "text" at bounding box center [244, 144] width 122 height 15
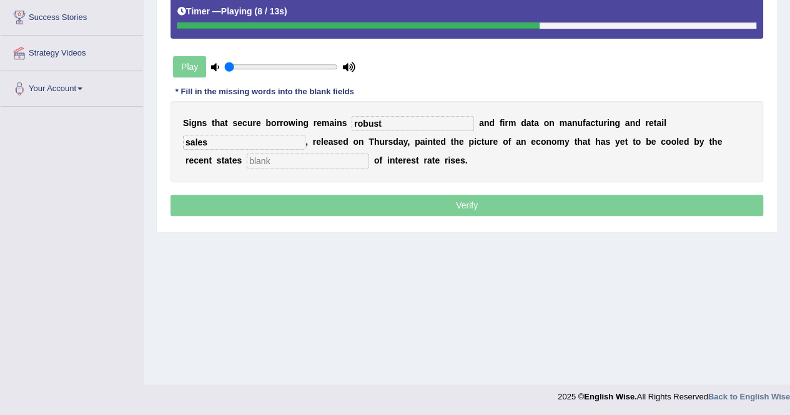
type input "sales"
click at [260, 157] on input "text" at bounding box center [308, 161] width 122 height 15
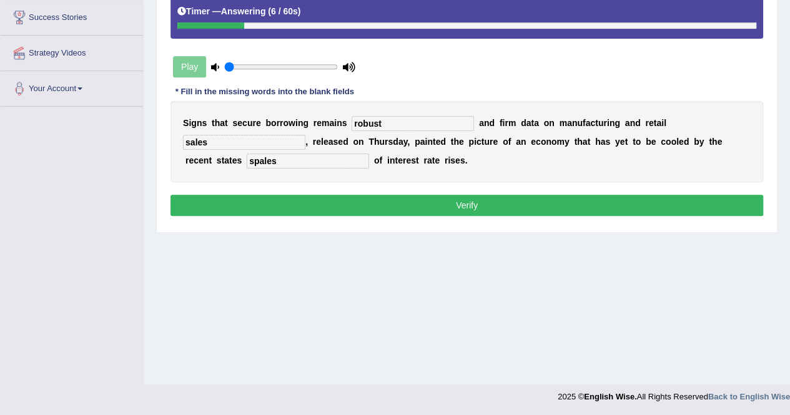
type input "spales"
click at [310, 199] on button "Verify" at bounding box center [466, 205] width 593 height 21
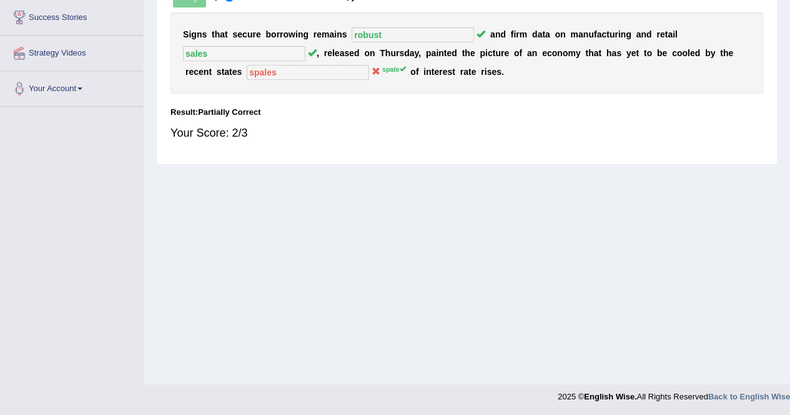
scroll to position [0, 0]
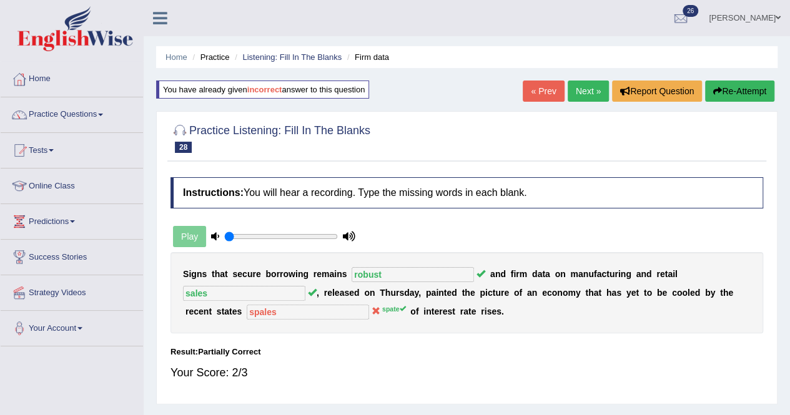
click at [593, 98] on link "Next »" at bounding box center [588, 91] width 41 height 21
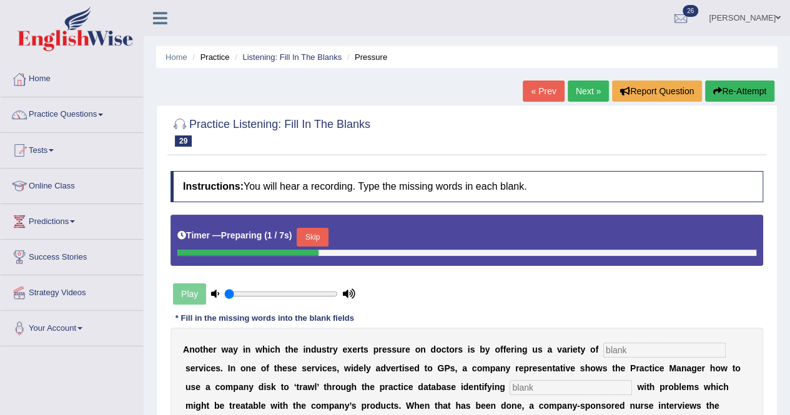
scroll to position [240, 0]
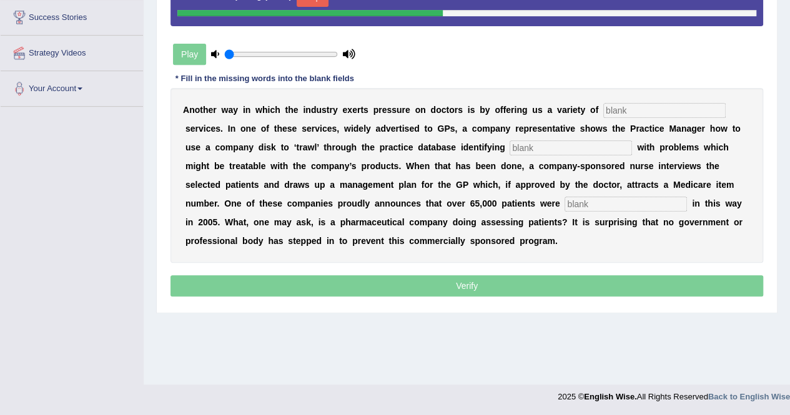
click at [618, 117] on div "A n o t h e r w a y i n w h i c h t h e i n d u s t r y e x e r t s p r e s s u…" at bounding box center [466, 175] width 593 height 175
click at [613, 112] on input "text" at bounding box center [664, 110] width 122 height 15
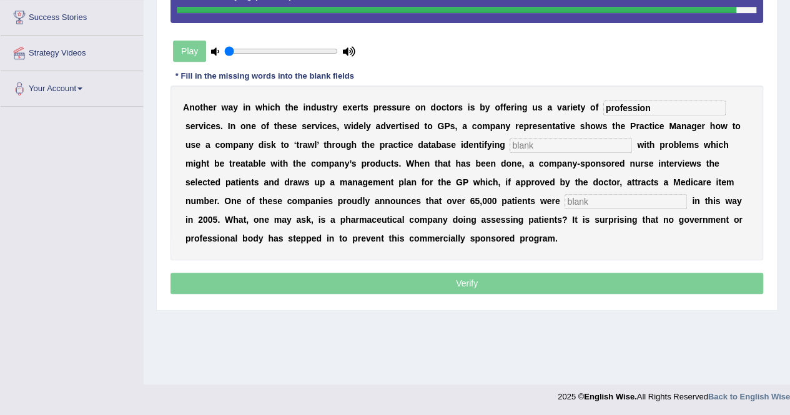
type input "profession"
click at [552, 147] on input "text" at bounding box center [570, 145] width 122 height 15
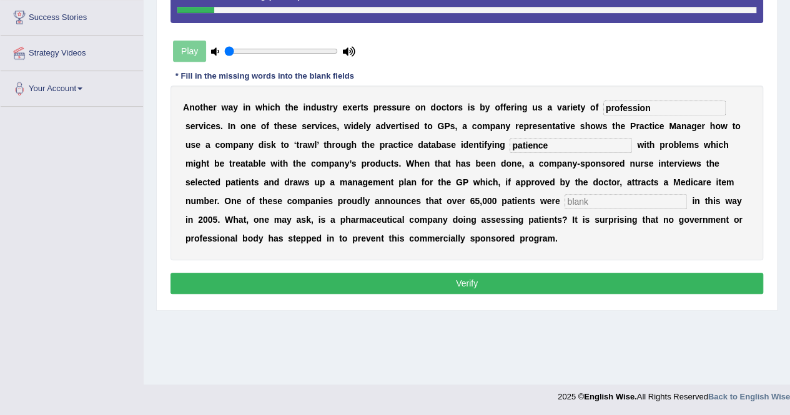
type input "patience"
click at [587, 200] on input "text" at bounding box center [625, 201] width 122 height 15
type input "assessed"
click at [541, 288] on button "Verify" at bounding box center [466, 283] width 593 height 21
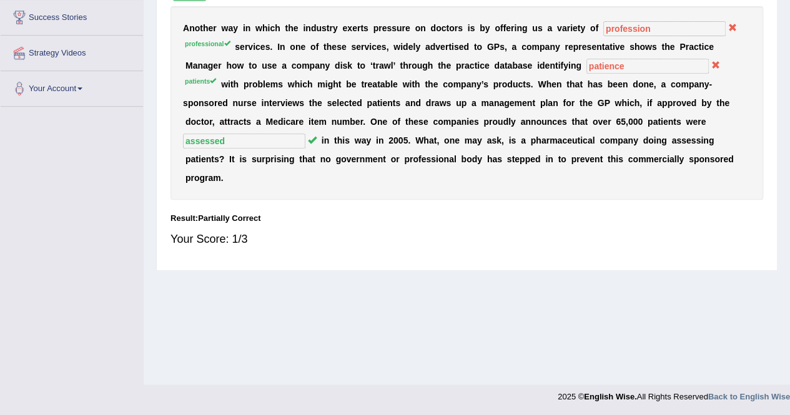
scroll to position [0, 0]
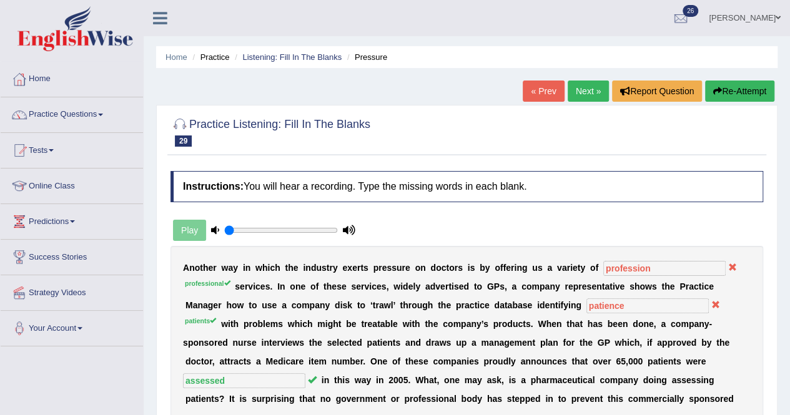
click at [789, 298] on div "Home Practice Listening: Fill In The Blanks Pressure « Prev Next » Report Quest…" at bounding box center [467, 312] width 646 height 624
click at [732, 98] on button "Re-Attempt" at bounding box center [739, 91] width 69 height 21
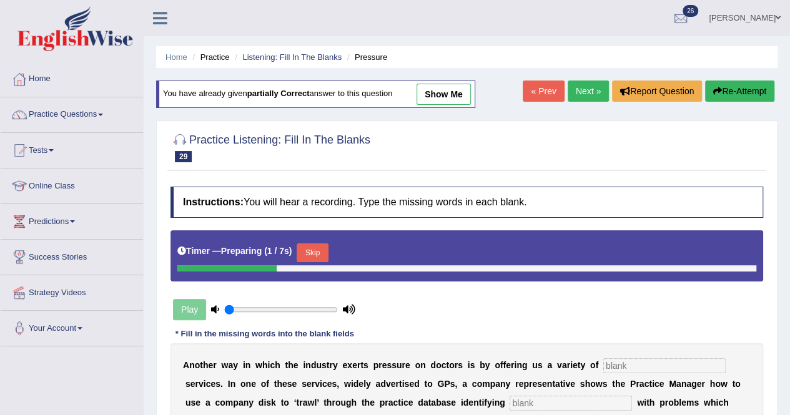
scroll to position [240, 0]
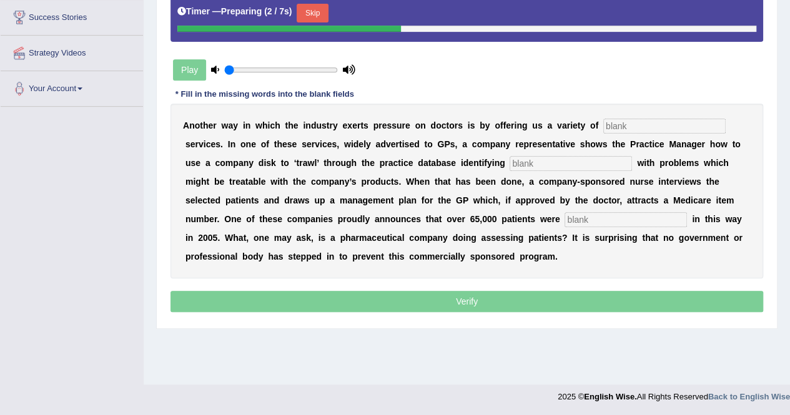
click at [612, 124] on input "text" at bounding box center [664, 126] width 122 height 15
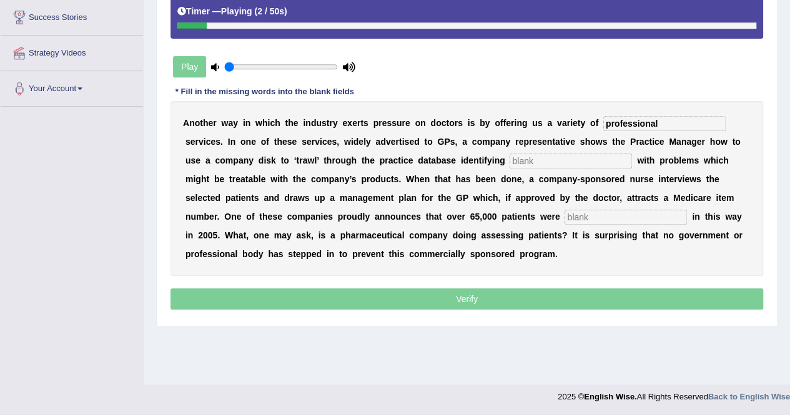
type input "professional"
click at [558, 164] on input "text" at bounding box center [570, 161] width 122 height 15
type input "patients"
click at [573, 210] on input "text" at bounding box center [625, 217] width 122 height 15
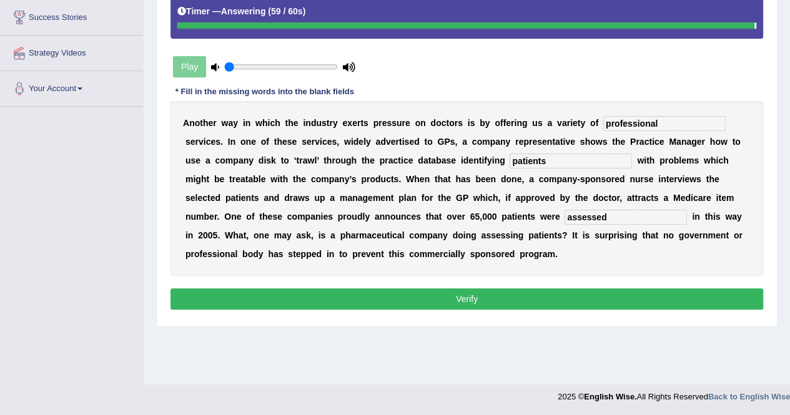
type input "assessed"
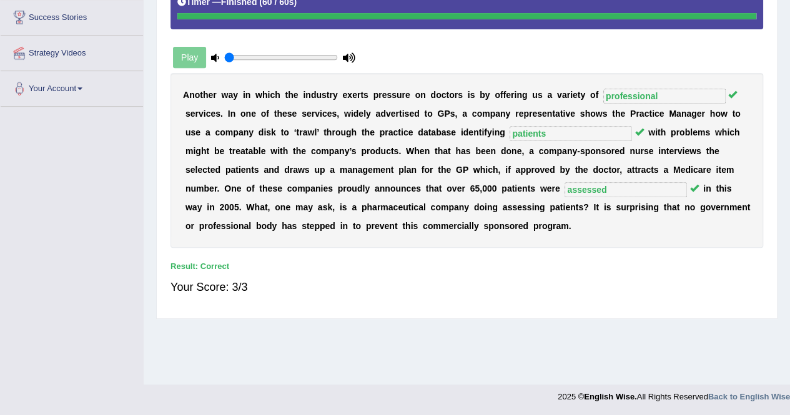
scroll to position [0, 0]
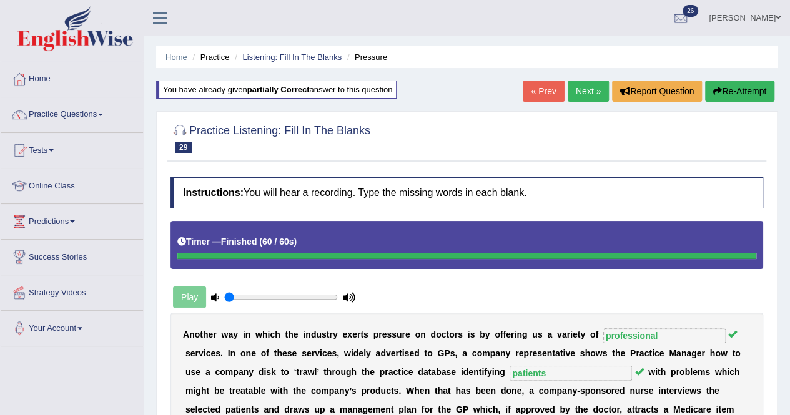
click at [592, 87] on link "Next »" at bounding box center [588, 91] width 41 height 21
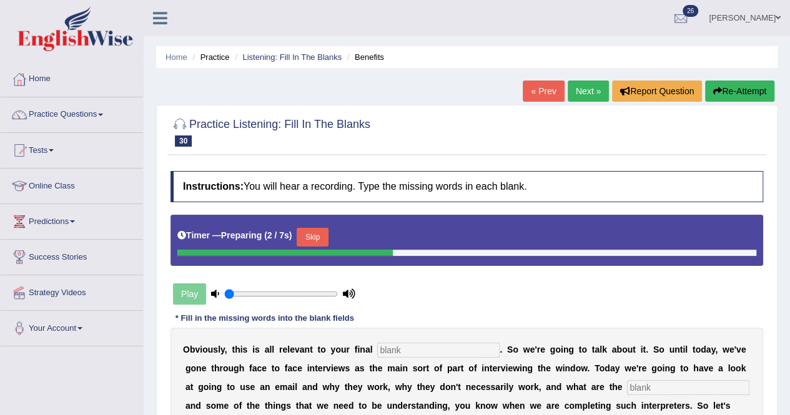
scroll to position [240, 0]
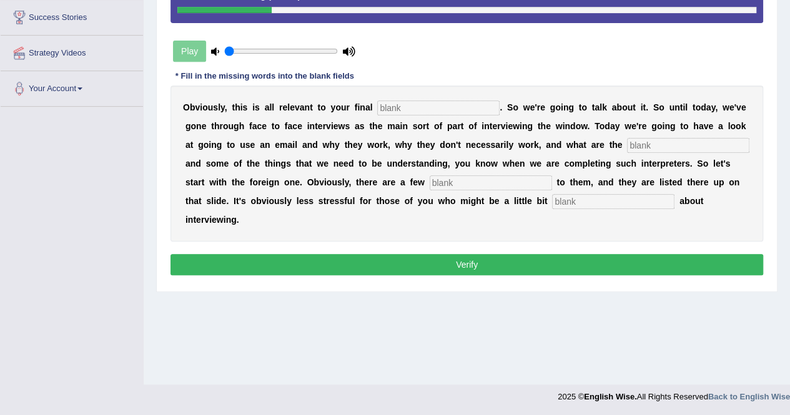
click at [393, 106] on input "text" at bounding box center [438, 108] width 122 height 15
type input "assignment"
click at [637, 141] on input "text" at bounding box center [688, 145] width 122 height 15
type input "challenges"
click at [453, 185] on input "text" at bounding box center [491, 182] width 122 height 15
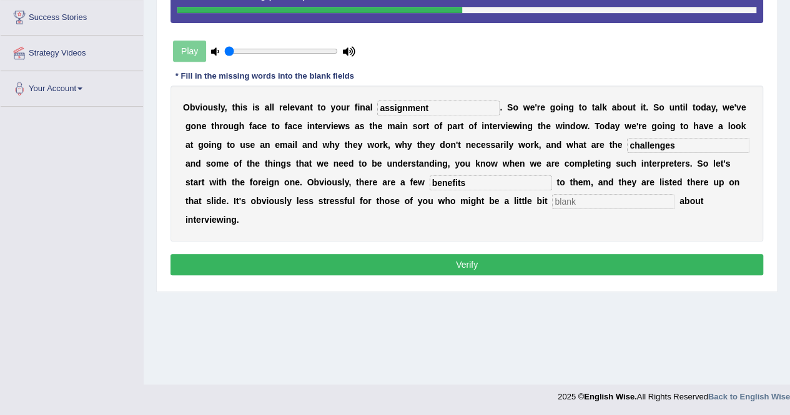
type input "benefits"
click at [568, 204] on input "text" at bounding box center [613, 201] width 122 height 15
type input "anxious"
click at [538, 260] on button "Verify" at bounding box center [466, 264] width 593 height 21
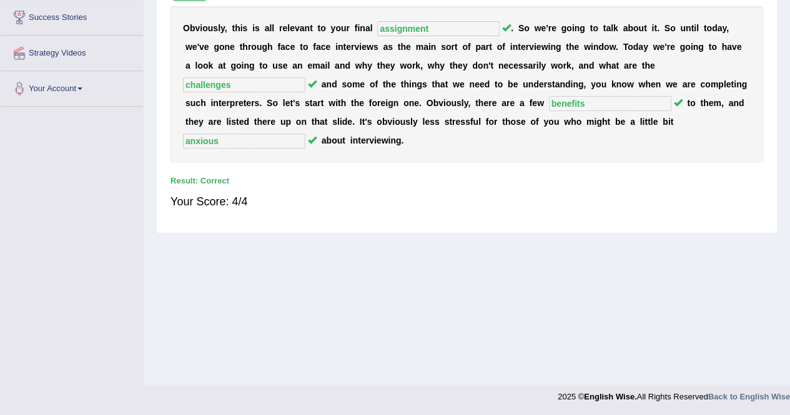
click at [788, 59] on div "Home Practice Listening: Fill In The Blanks Benefits « Prev Next » Report Quest…" at bounding box center [467, 72] width 646 height 624
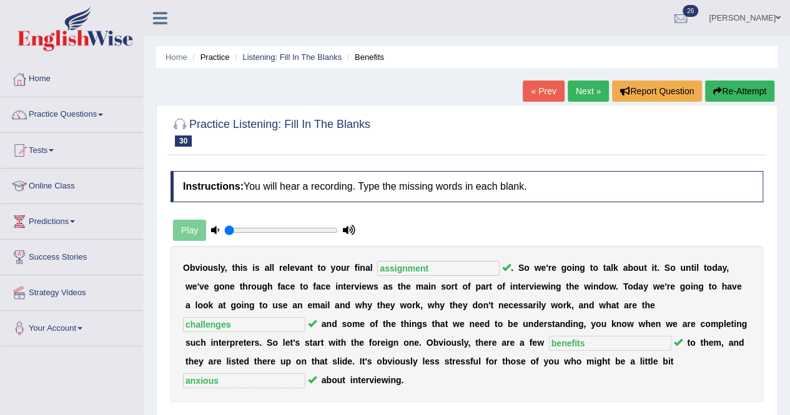
click at [588, 91] on link "Next »" at bounding box center [588, 91] width 41 height 21
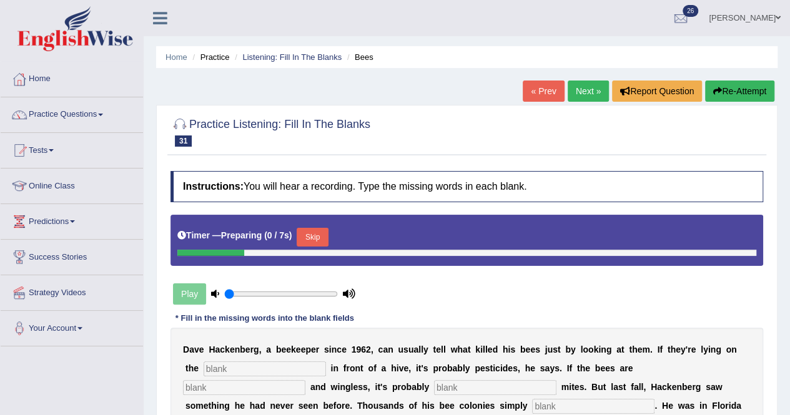
scroll to position [240, 0]
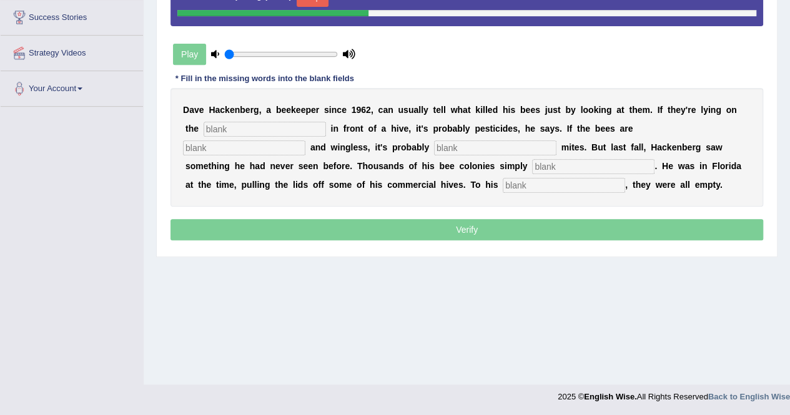
click at [219, 127] on input "text" at bounding box center [265, 129] width 122 height 15
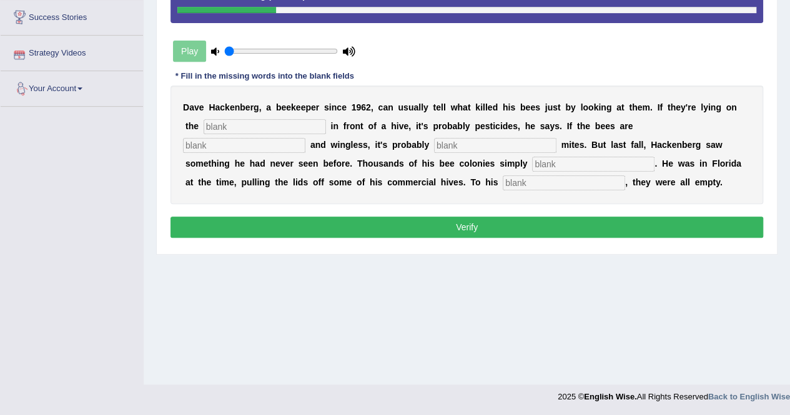
click at [225, 121] on input "text" at bounding box center [265, 126] width 122 height 15
type input "ground"
click at [212, 148] on input "text" at bounding box center [244, 145] width 122 height 15
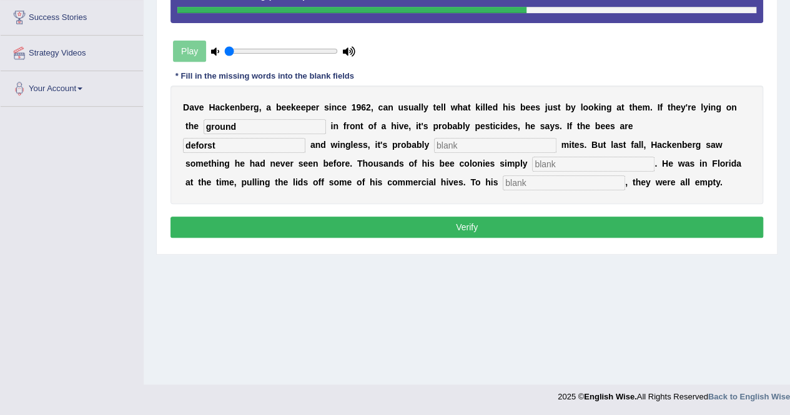
type input "deforst"
click at [448, 144] on input "text" at bounding box center [495, 145] width 122 height 15
type input "verome"
click at [546, 160] on input "text" at bounding box center [593, 164] width 122 height 15
type input "disappeared"
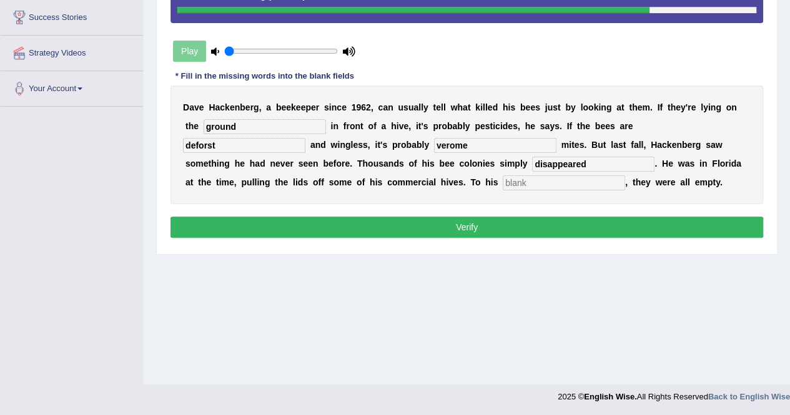
click at [519, 187] on input "text" at bounding box center [564, 182] width 122 height 15
type input "honour/h"
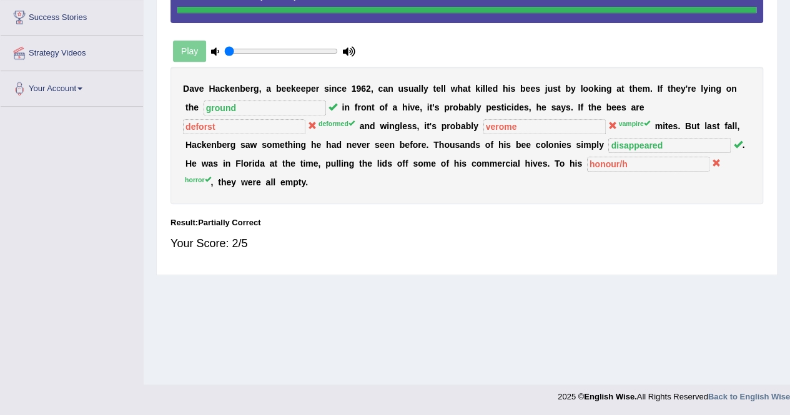
scroll to position [0, 0]
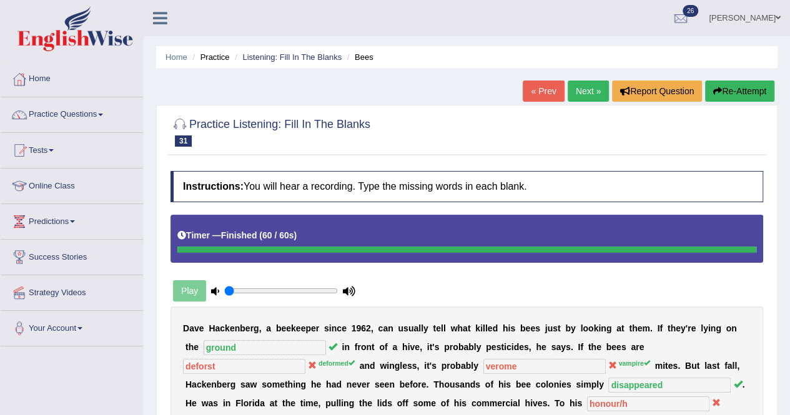
click at [588, 88] on link "Next »" at bounding box center [588, 91] width 41 height 21
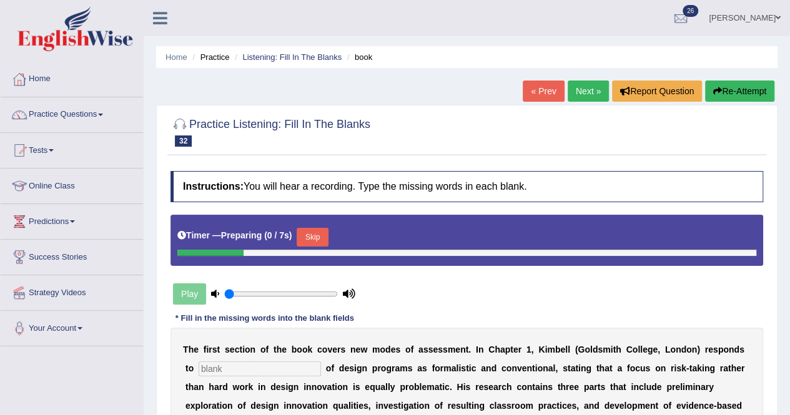
scroll to position [288, 0]
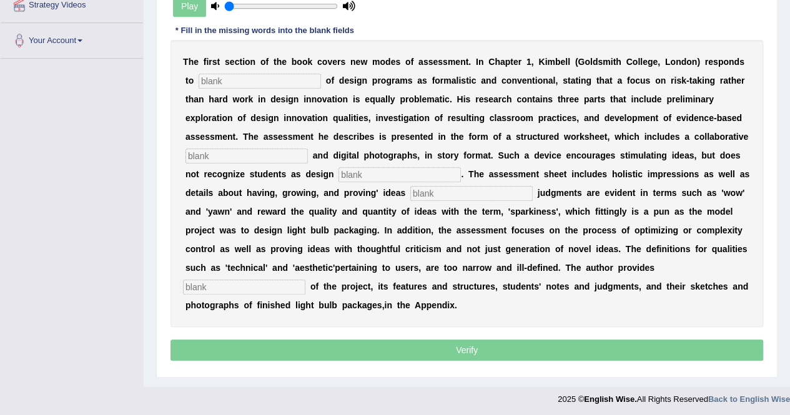
click at [220, 79] on input "text" at bounding box center [260, 81] width 122 height 15
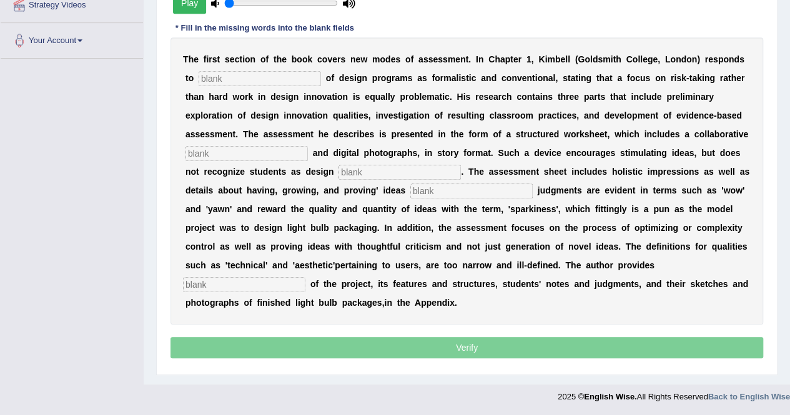
scroll to position [286, 0]
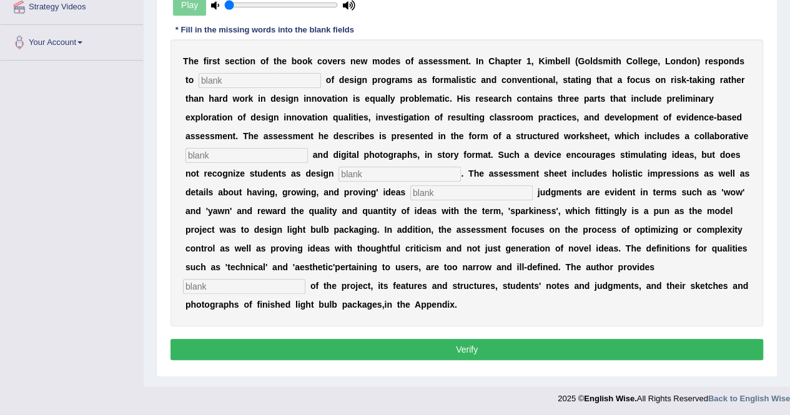
click at [205, 151] on input "text" at bounding box center [246, 155] width 122 height 15
type input "elements"
click at [349, 171] on input "text" at bounding box center [399, 174] width 122 height 15
type input "invertors"
click at [220, 283] on input "text" at bounding box center [244, 286] width 122 height 15
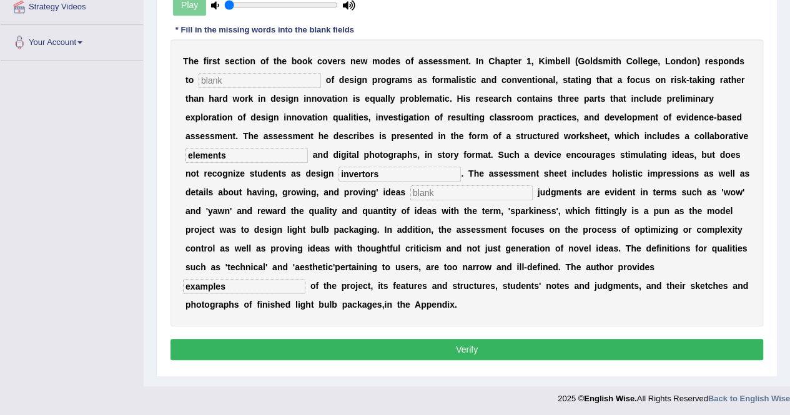
type input "examples"
click at [440, 190] on input "text" at bounding box center [471, 192] width 122 height 15
click at [460, 352] on button "Verify" at bounding box center [466, 349] width 593 height 21
click at [219, 82] on input "text" at bounding box center [260, 80] width 122 height 15
click at [428, 194] on input "text" at bounding box center [471, 192] width 122 height 15
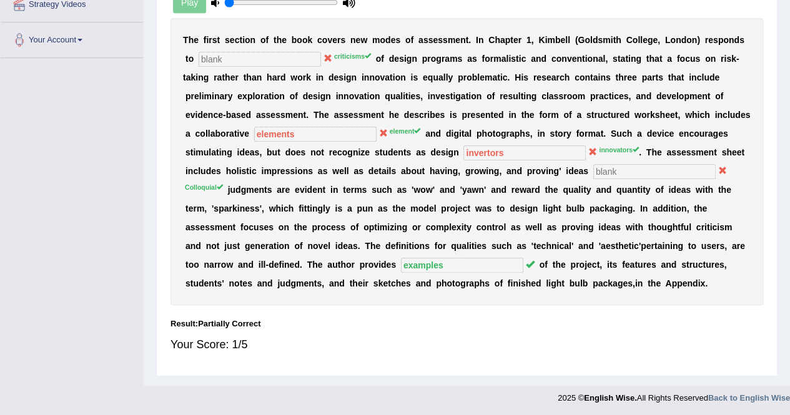
scroll to position [0, 0]
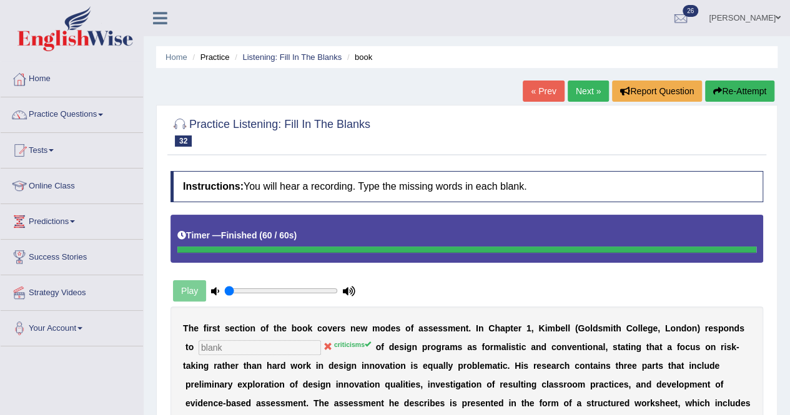
click at [731, 95] on button "Re-Attempt" at bounding box center [739, 91] width 69 height 21
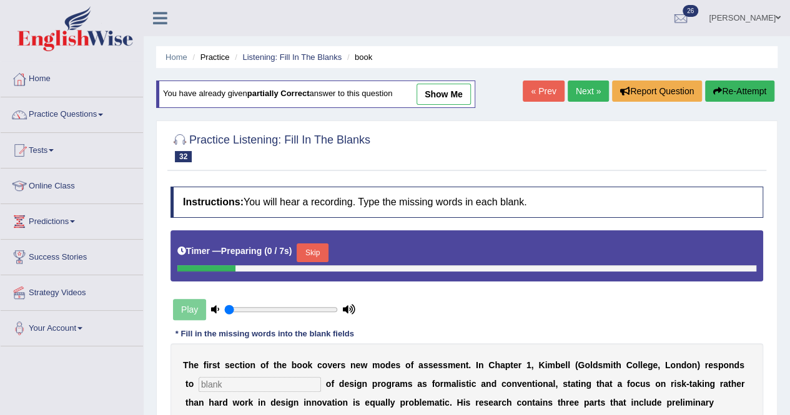
scroll to position [303, 0]
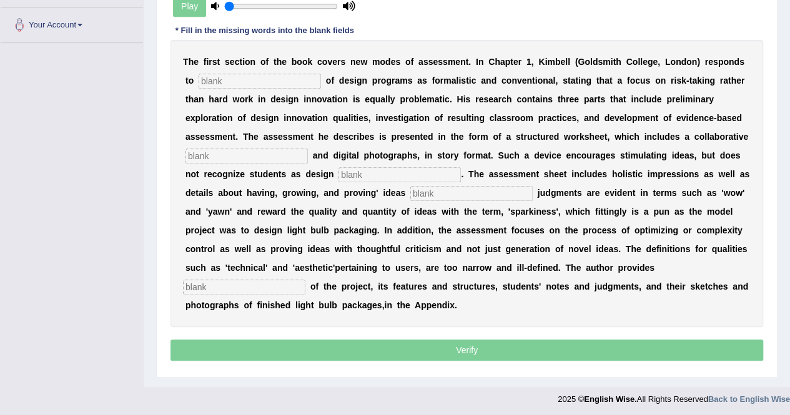
click at [217, 79] on input "text" at bounding box center [260, 81] width 122 height 15
click at [206, 84] on input "text" at bounding box center [260, 81] width 122 height 15
type input "criticisms"
click at [222, 154] on input "text" at bounding box center [246, 156] width 122 height 15
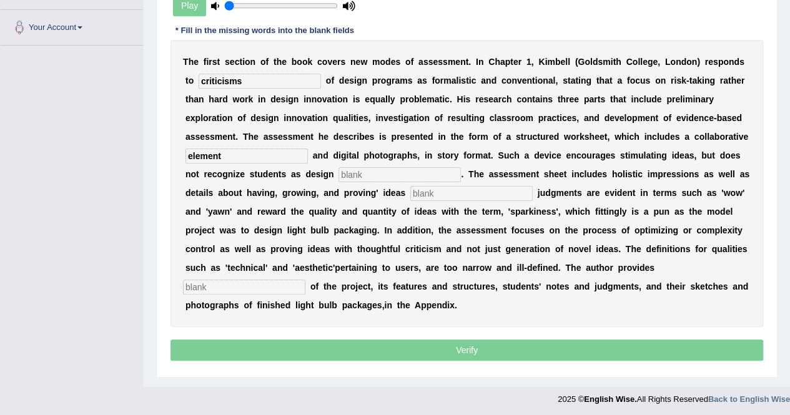
type input "element"
click at [363, 172] on input "text" at bounding box center [399, 174] width 122 height 15
type input "innovators"
drag, startPoint x: 422, startPoint y: 183, endPoint x: 420, endPoint y: 192, distance: 9.6
click div "T h e f i r s t s e c t i o n o f t h e b o o k c o v e r s n e w m o d e s o f…"
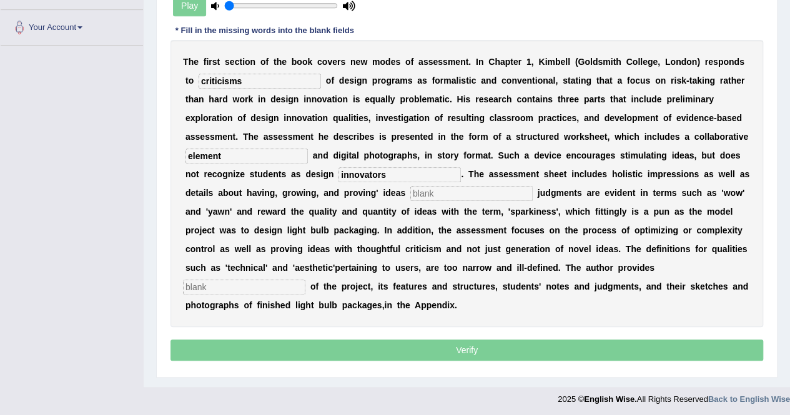
click input "text"
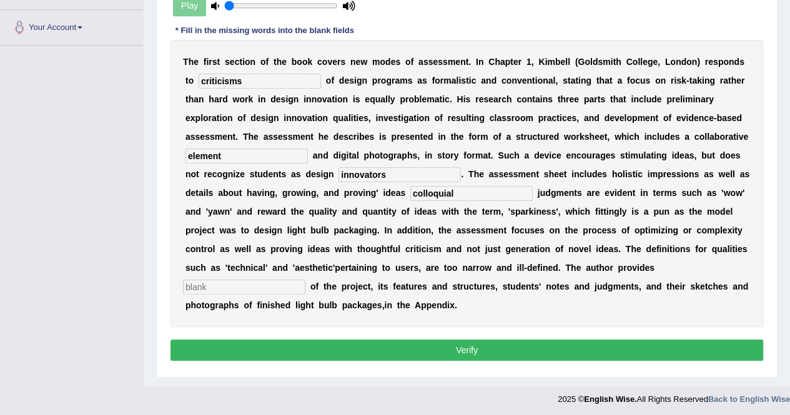
type input "colloquial"
click input "text"
type input "examples"
click button "Verify"
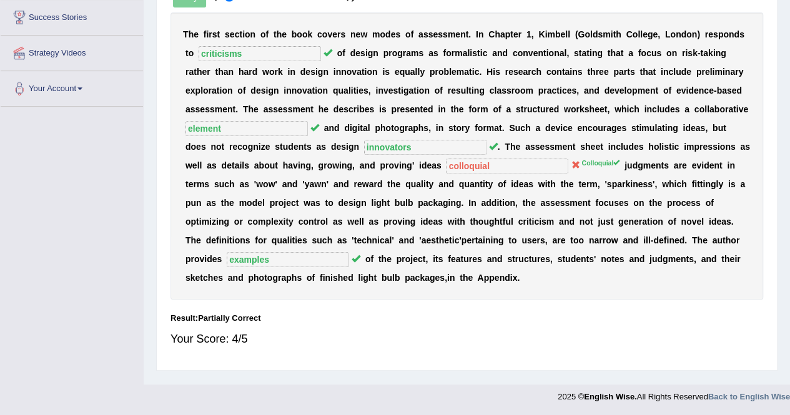
scroll to position [0, 0]
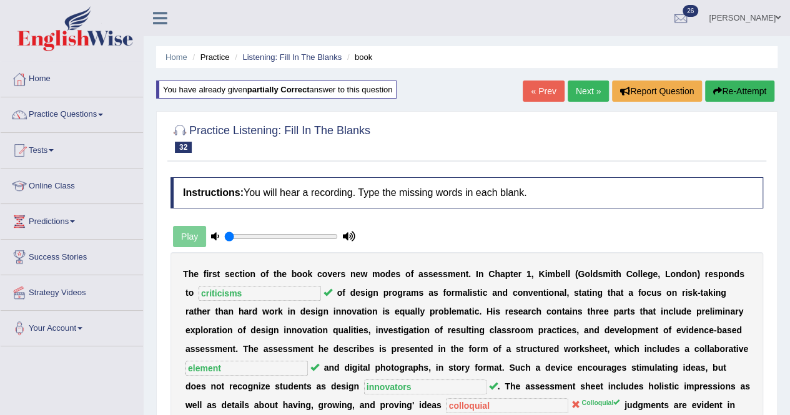
click link "Next »"
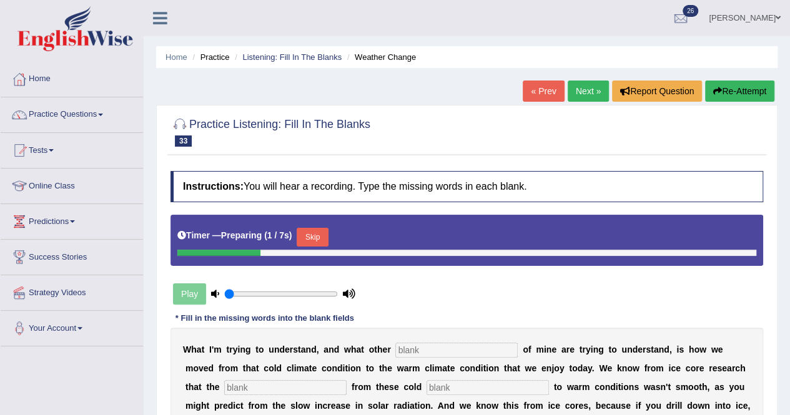
scroll to position [240, 0]
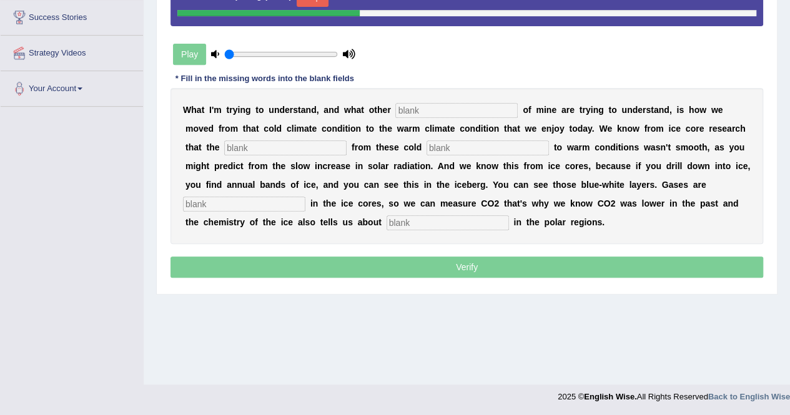
click at [420, 106] on input "text" at bounding box center [456, 110] width 122 height 15
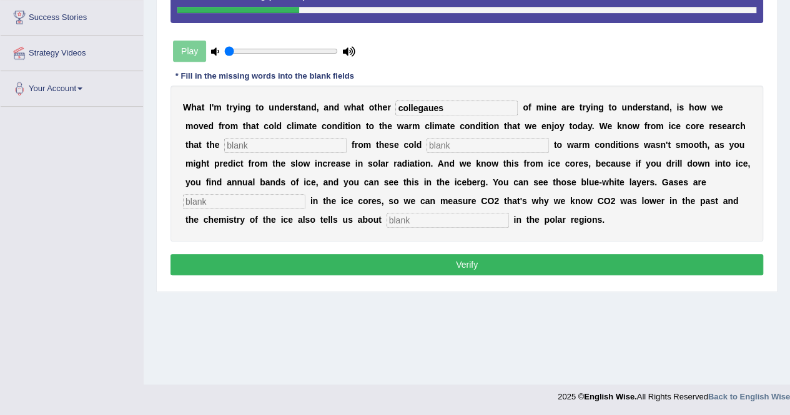
type input "collegaues"
click at [271, 146] on input "text" at bounding box center [285, 145] width 122 height 15
type input "transcation"
click at [443, 139] on input "text" at bounding box center [487, 145] width 122 height 15
type input "situations"
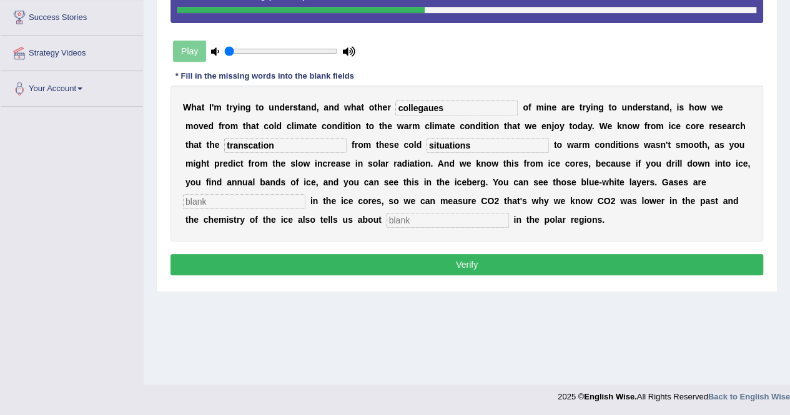
click at [227, 202] on input "text" at bounding box center [244, 201] width 122 height 15
type input "trapped"
click at [399, 217] on input "text" at bounding box center [447, 220] width 122 height 15
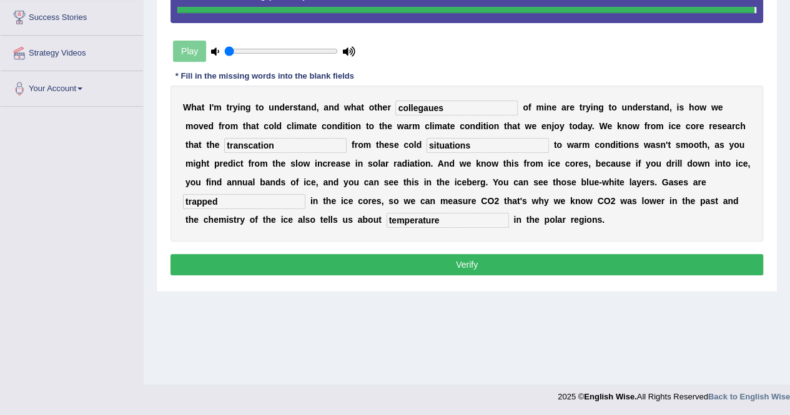
type input "temperature"
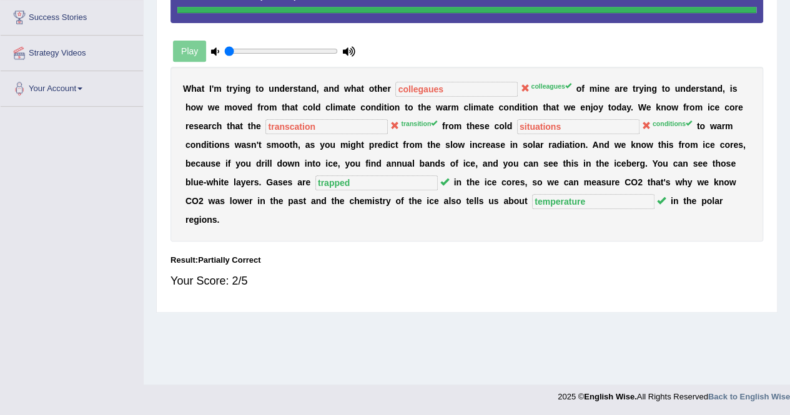
scroll to position [0, 0]
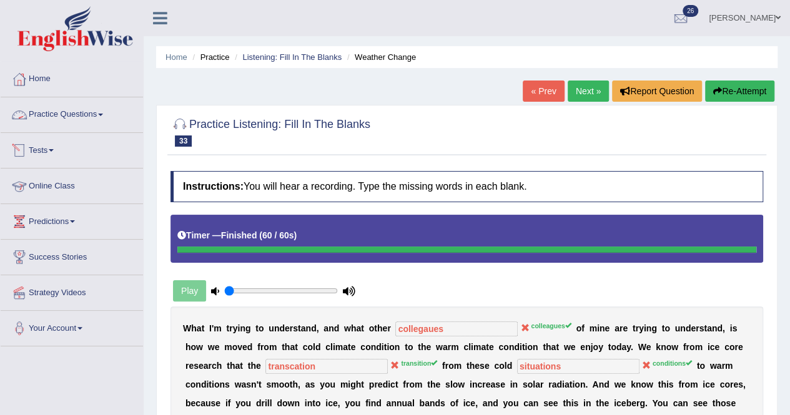
click at [67, 117] on link "Practice Questions" at bounding box center [72, 112] width 142 height 31
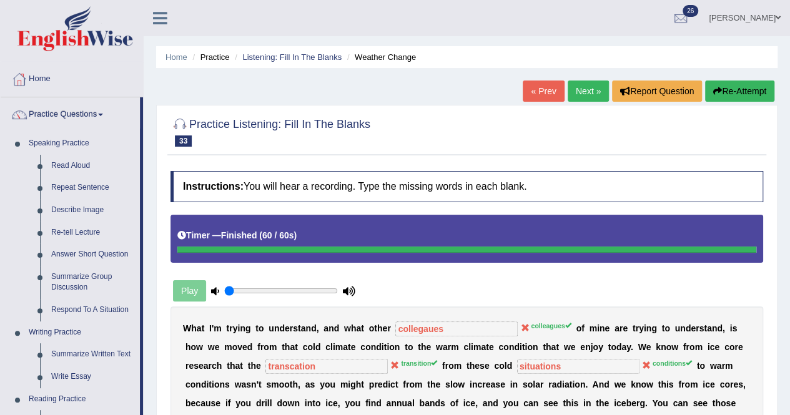
scroll to position [363, 0]
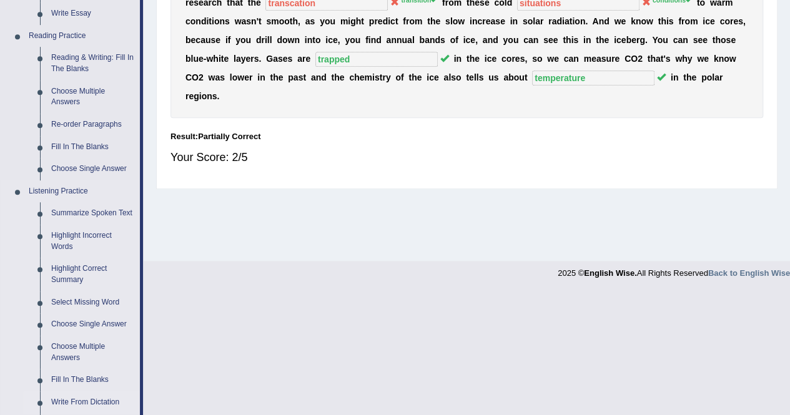
click at [79, 395] on link "Write From Dictation" at bounding box center [93, 402] width 94 height 22
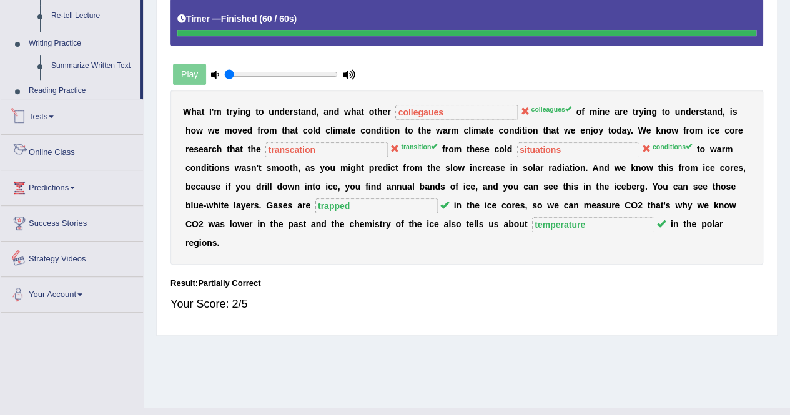
scroll to position [240, 0]
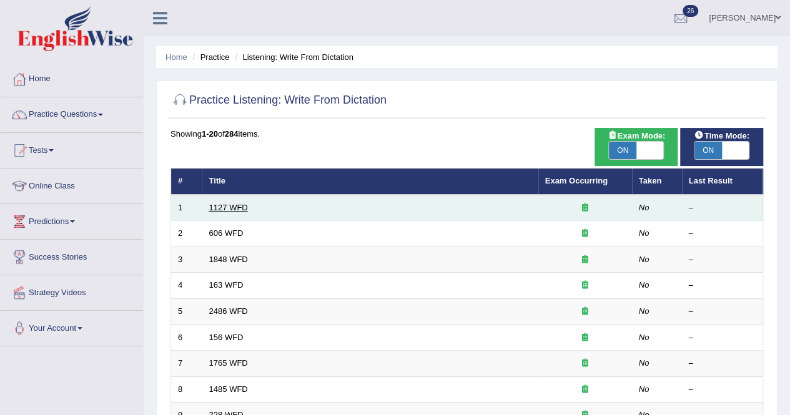
click at [220, 207] on link "1127 WFD" at bounding box center [228, 207] width 39 height 9
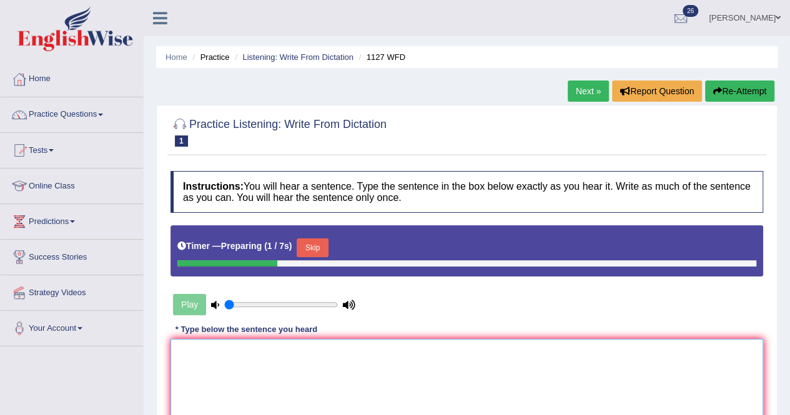
click at [196, 347] on textarea at bounding box center [466, 399] width 593 height 121
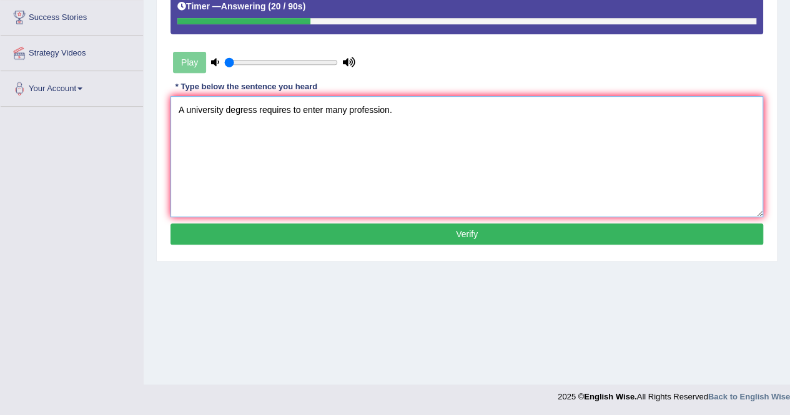
click at [260, 107] on textarea "A university degress requires to enter many profession." at bounding box center [466, 156] width 593 height 121
click at [431, 109] on textarea "A university degress acquires requires to enter many profession." at bounding box center [466, 156] width 593 height 121
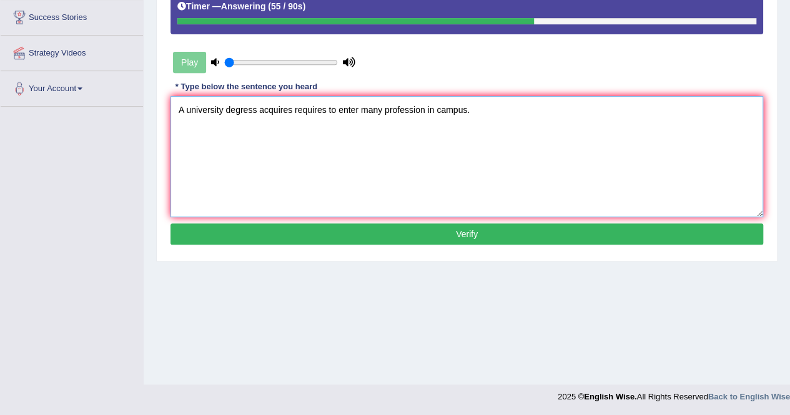
type textarea "A university degress acquires requires to enter many profession in campus."
click at [436, 226] on button "Verify" at bounding box center [466, 234] width 593 height 21
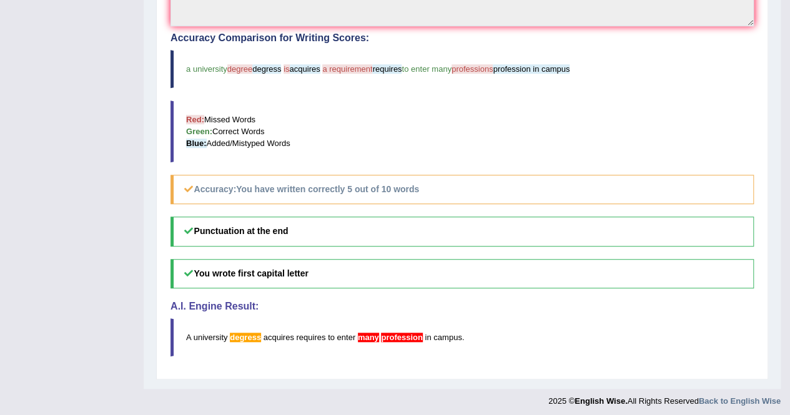
scroll to position [62, 0]
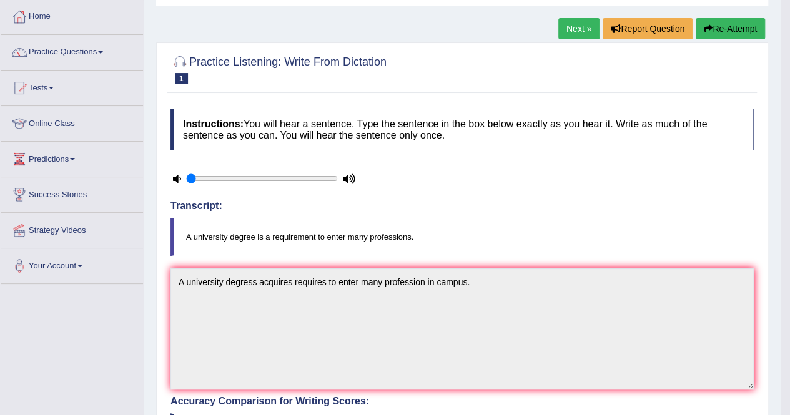
click at [728, 38] on button "Re-Attempt" at bounding box center [730, 28] width 69 height 21
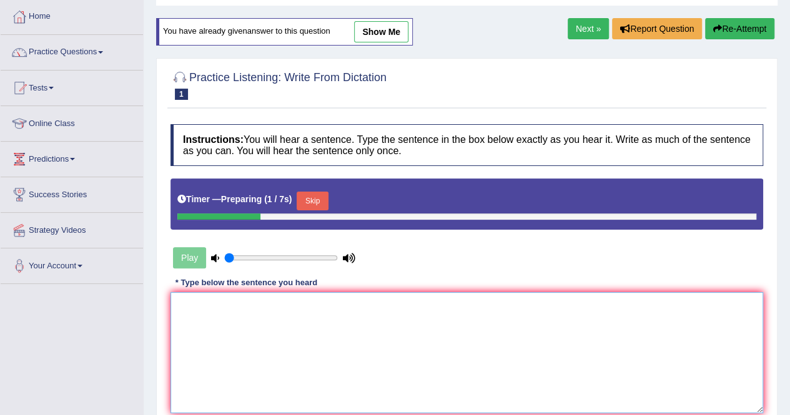
click at [200, 319] on textarea at bounding box center [466, 352] width 593 height 121
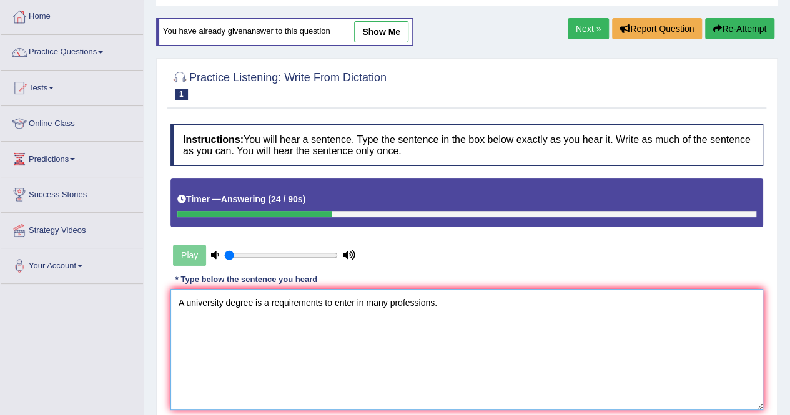
click at [400, 303] on textarea "A university degree is a requirements to enter in many professions." at bounding box center [466, 349] width 593 height 121
click at [461, 307] on textarea "A university degree is a requirements to enter in many [DEMOGRAPHIC_DATA]." at bounding box center [466, 349] width 593 height 121
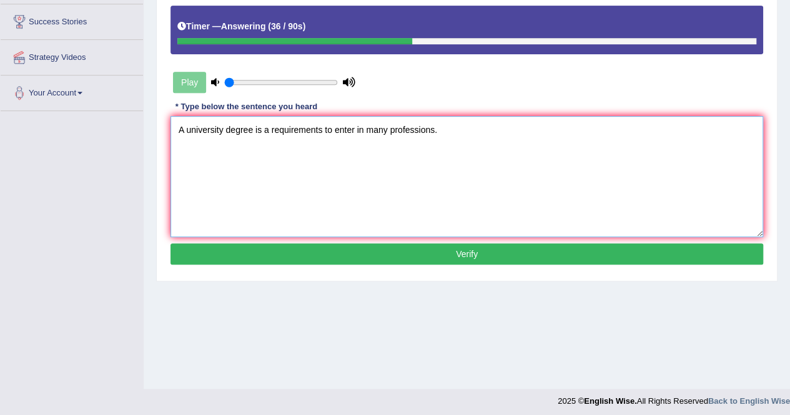
scroll to position [240, 0]
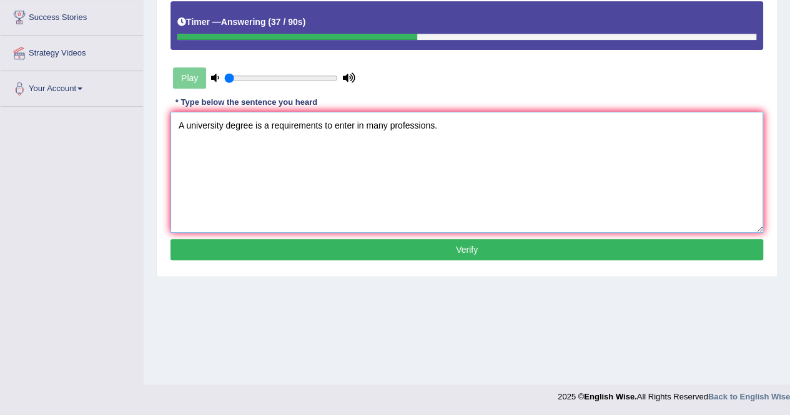
type textarea "A university degree is a requirements to enter in many professions."
click at [480, 254] on button "Verify" at bounding box center [466, 249] width 593 height 21
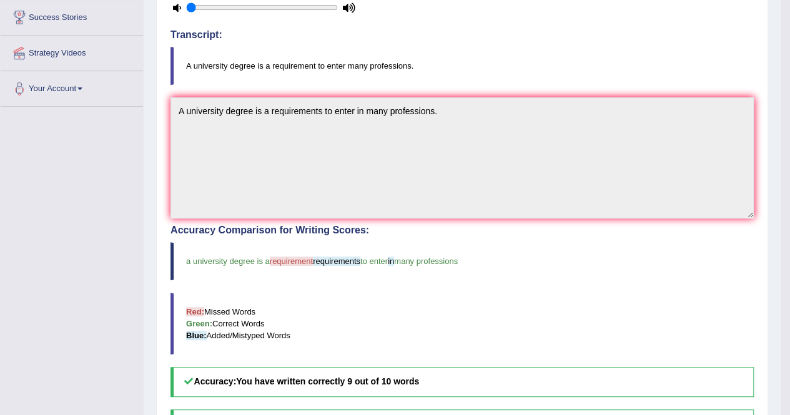
scroll to position [0, 0]
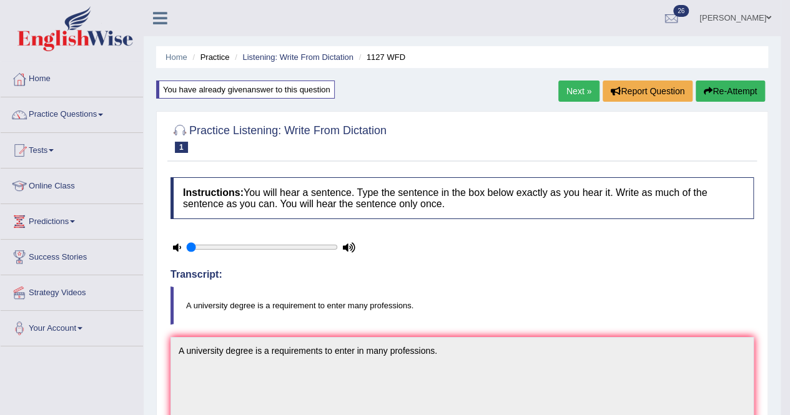
click at [575, 98] on link "Next »" at bounding box center [578, 91] width 41 height 21
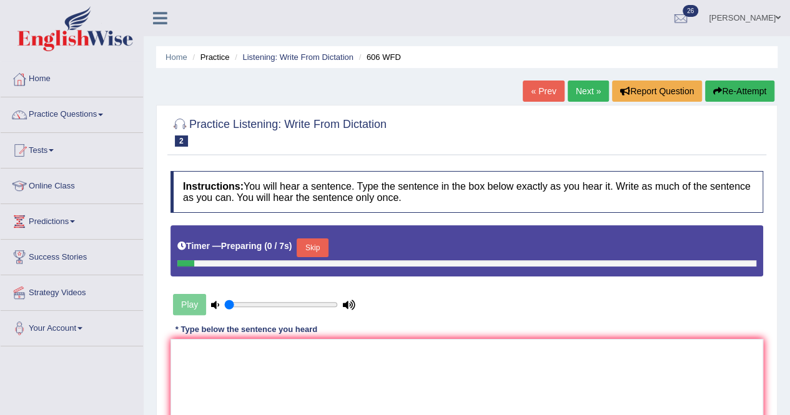
click at [212, 367] on textarea at bounding box center [466, 399] width 593 height 121
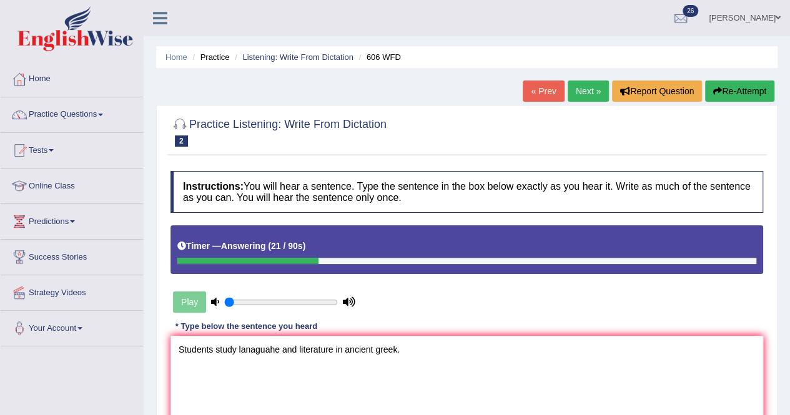
click at [278, 350] on textarea "Students study lanaguahe and literature in ancient greek." at bounding box center [466, 396] width 593 height 121
click at [217, 348] on textarea "Students study language and literature in ancient greek." at bounding box center [466, 396] width 593 height 121
click at [213, 348] on textarea "Students study language and literature in ancient greek." at bounding box center [466, 396] width 593 height 121
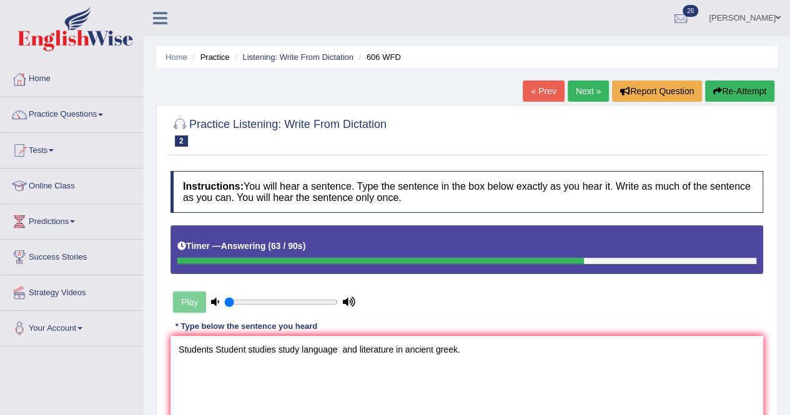
click at [343, 349] on textarea "Students Student studies study language and literature in ancient greek." at bounding box center [466, 396] width 593 height 121
click at [446, 349] on textarea "Students Student studies study language languages and literature in ancient gre…" at bounding box center [466, 396] width 593 height 121
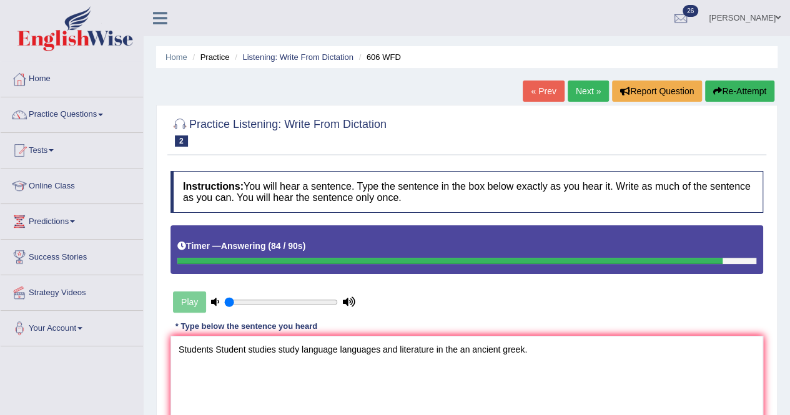
scroll to position [240, 0]
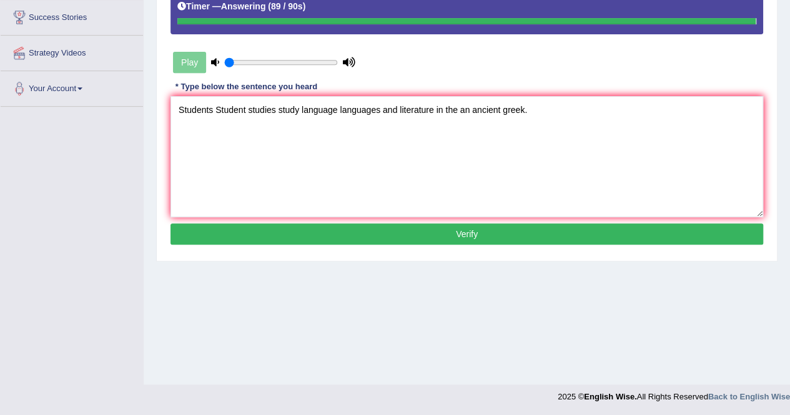
type textarea "Students Student studies study language languages and literature in the an anci…"
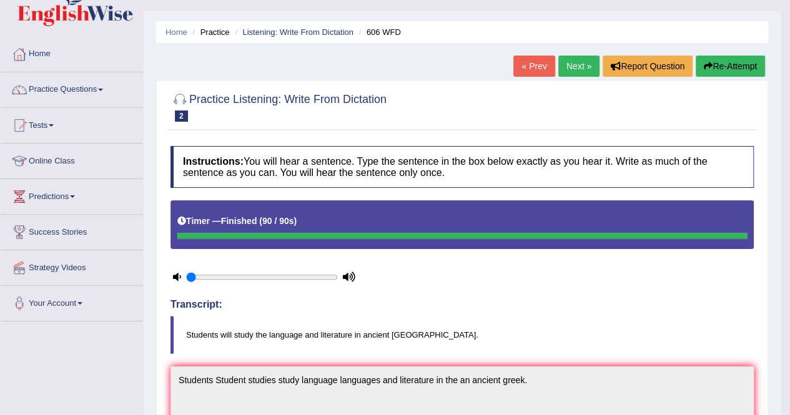
scroll to position [0, 0]
